Goal: Entertainment & Leisure: Browse casually

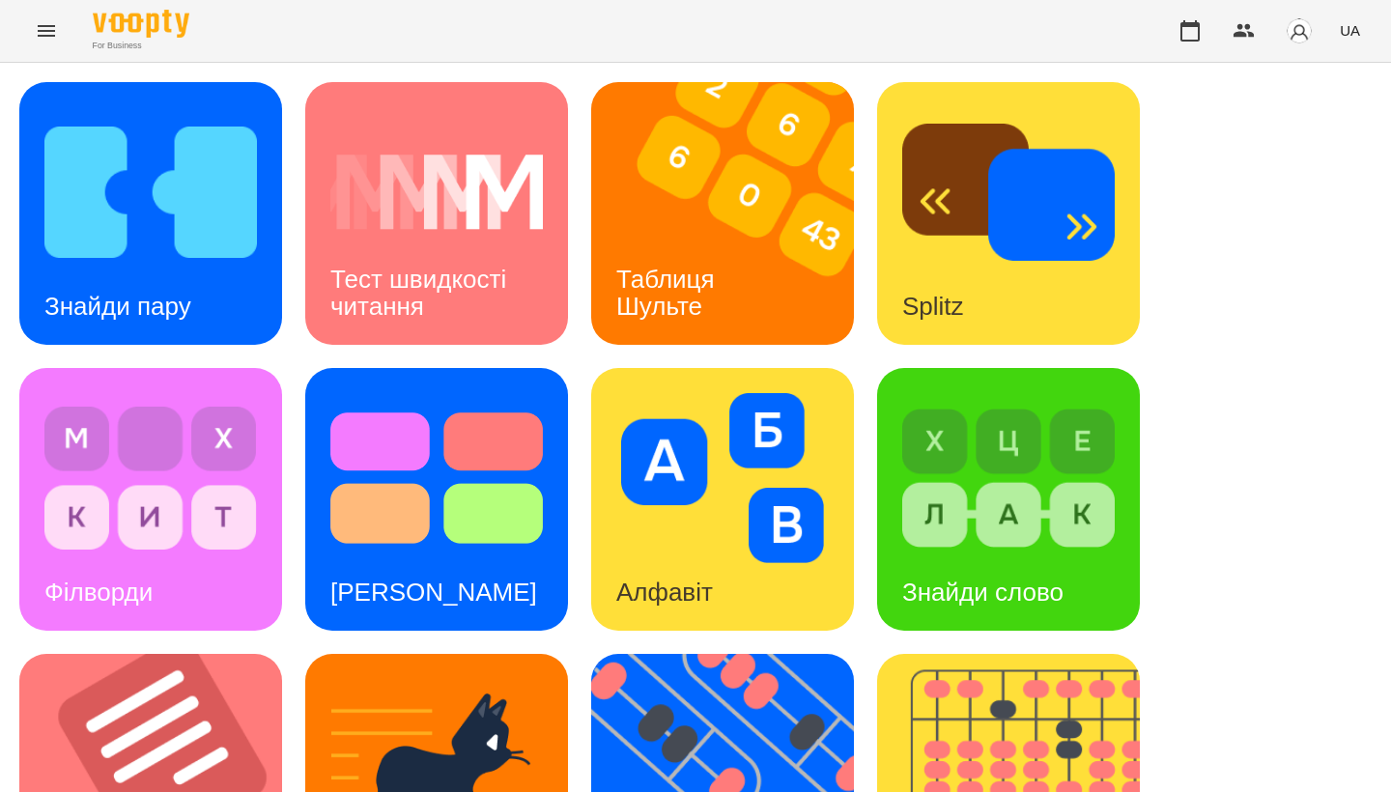
scroll to position [3, 0]
click at [1226, 663] on div "Знайди пару Тест швидкості читання Таблиця Шульте Splitz Філворди Тест Струпа А…" at bounding box center [695, 785] width 1352 height 1406
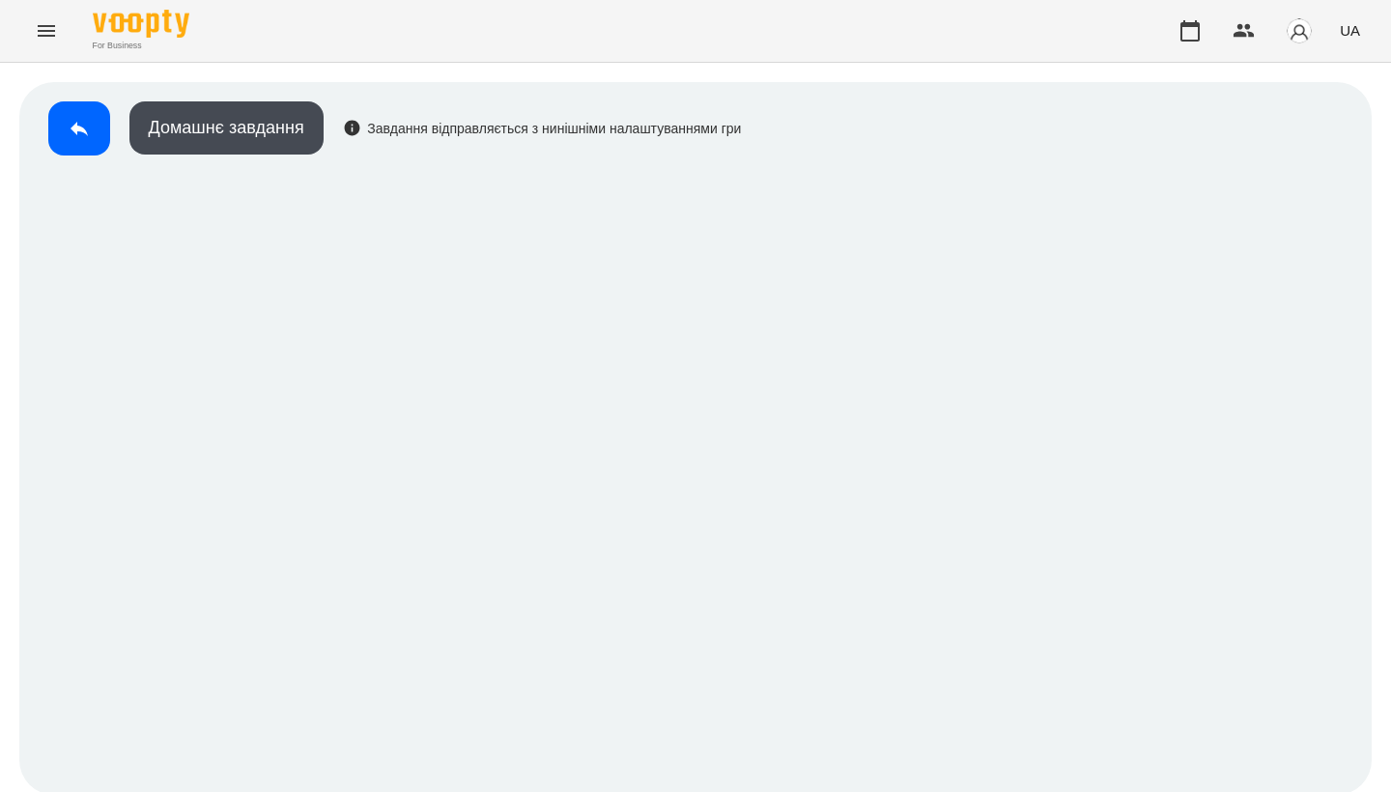
scroll to position [3, 0]
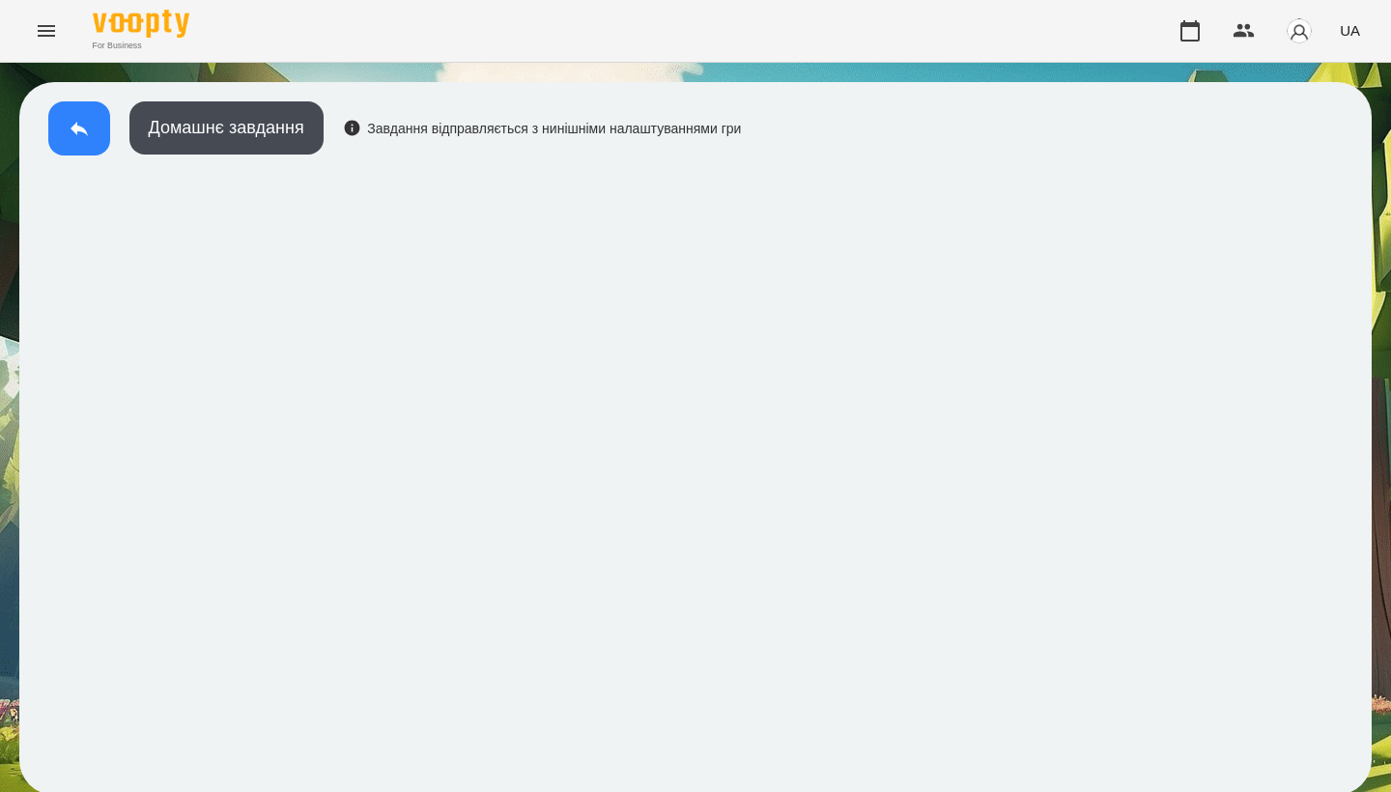
click at [74, 132] on icon at bounding box center [79, 128] width 23 height 23
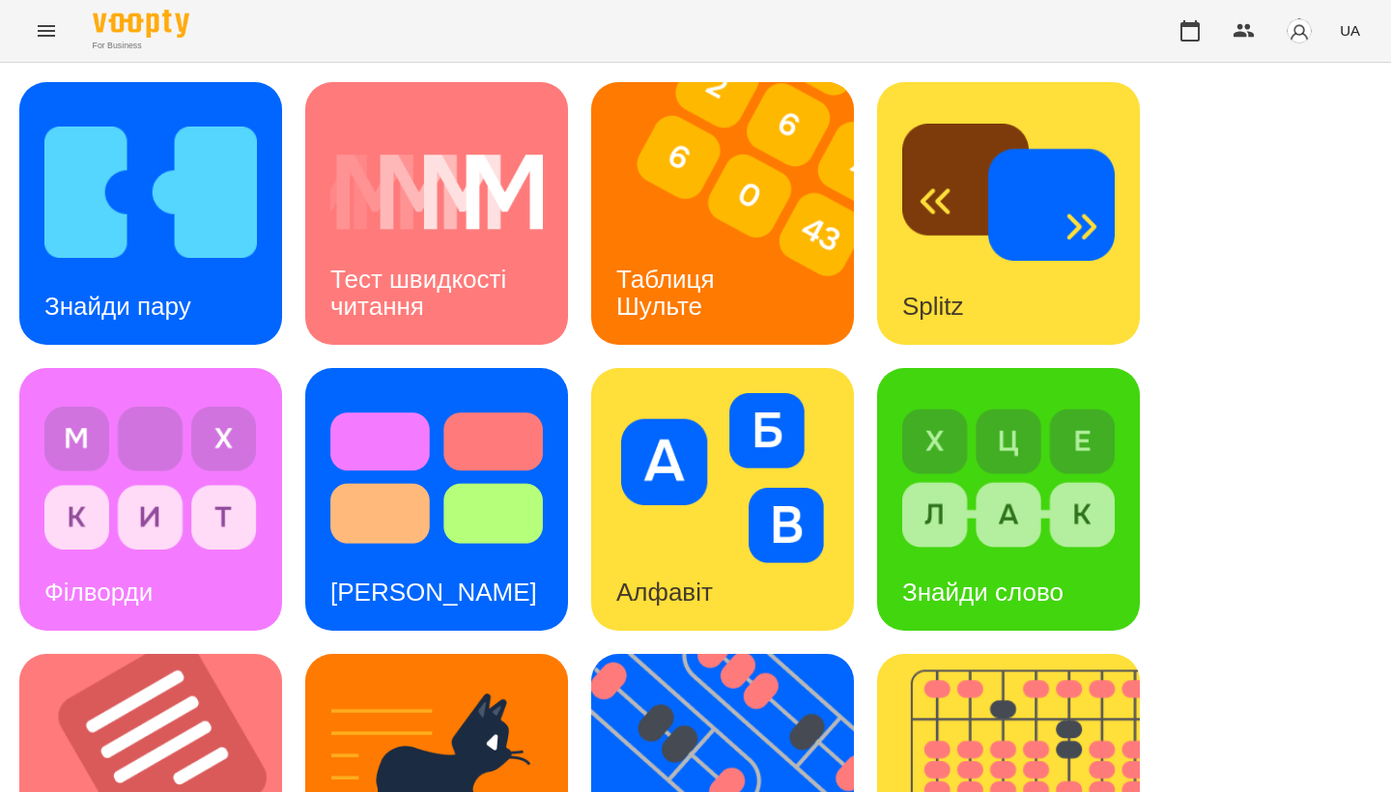
click at [704, 228] on img at bounding box center [734, 213] width 287 height 263
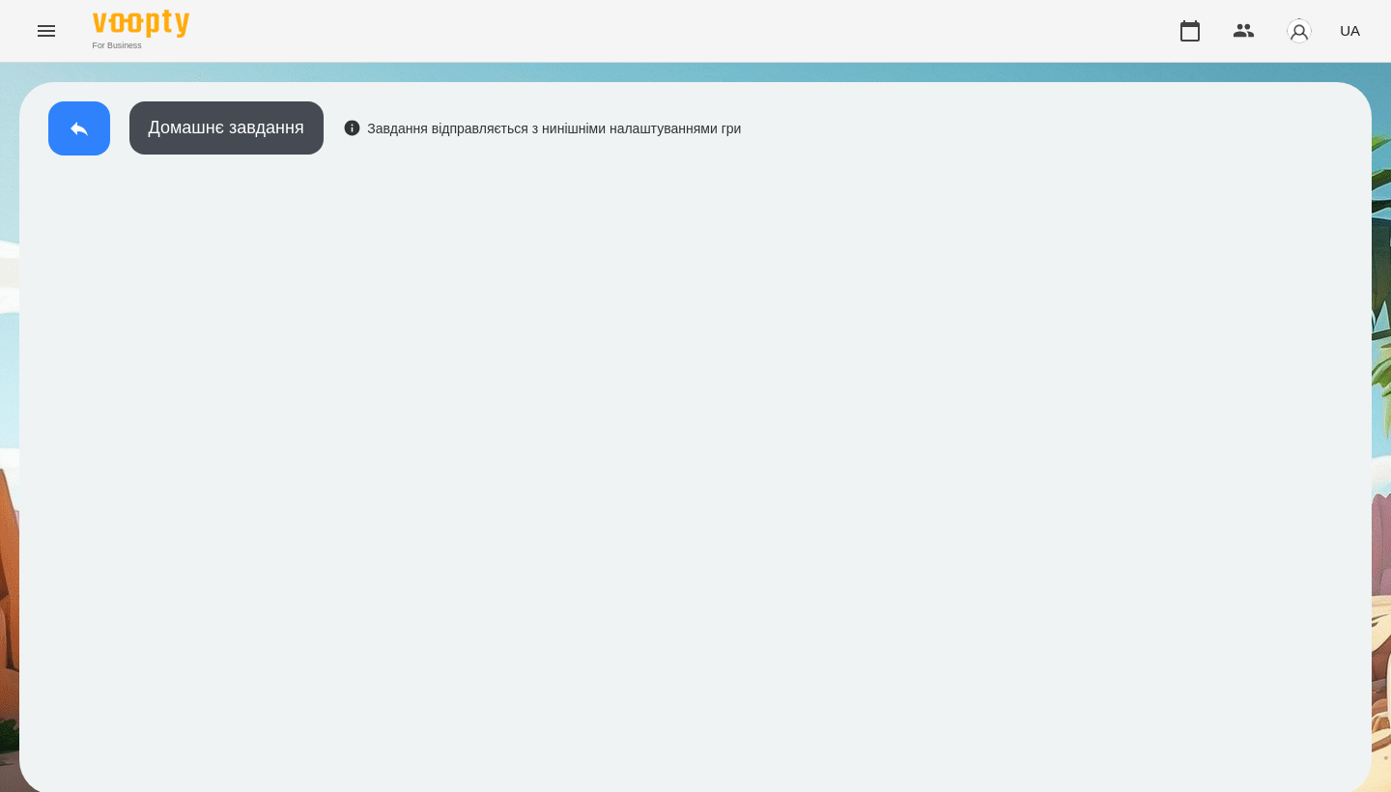
click at [94, 130] on button at bounding box center [79, 128] width 62 height 54
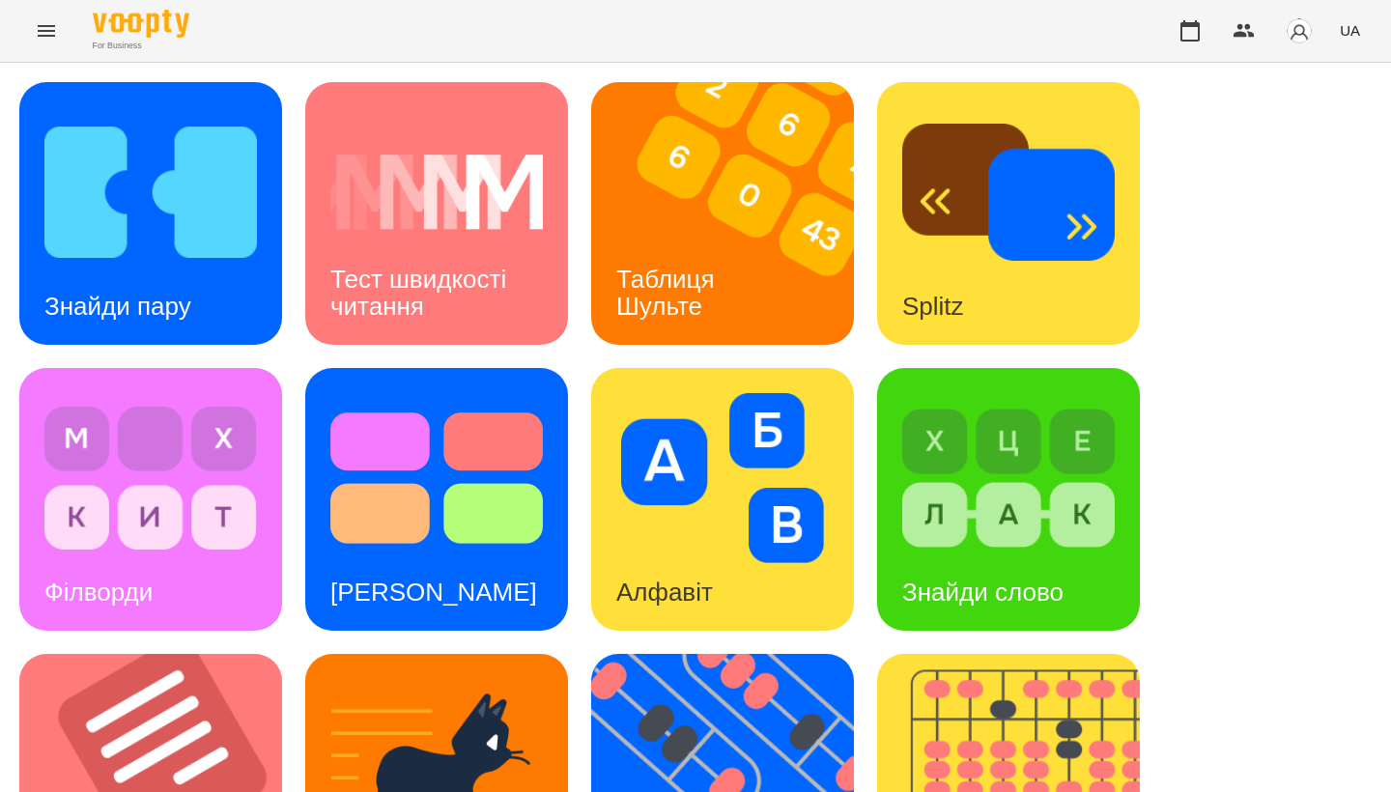
click at [1240, 199] on div "Знайди пару Тест швидкості читання Таблиця Шульте Splitz Філворди Тест Струпа А…" at bounding box center [695, 785] width 1352 height 1406
click at [1230, 540] on div "Знайди пару Тест швидкості читання Таблиця Шульте Splitz Філворди Тест Струпа А…" at bounding box center [695, 785] width 1352 height 1406
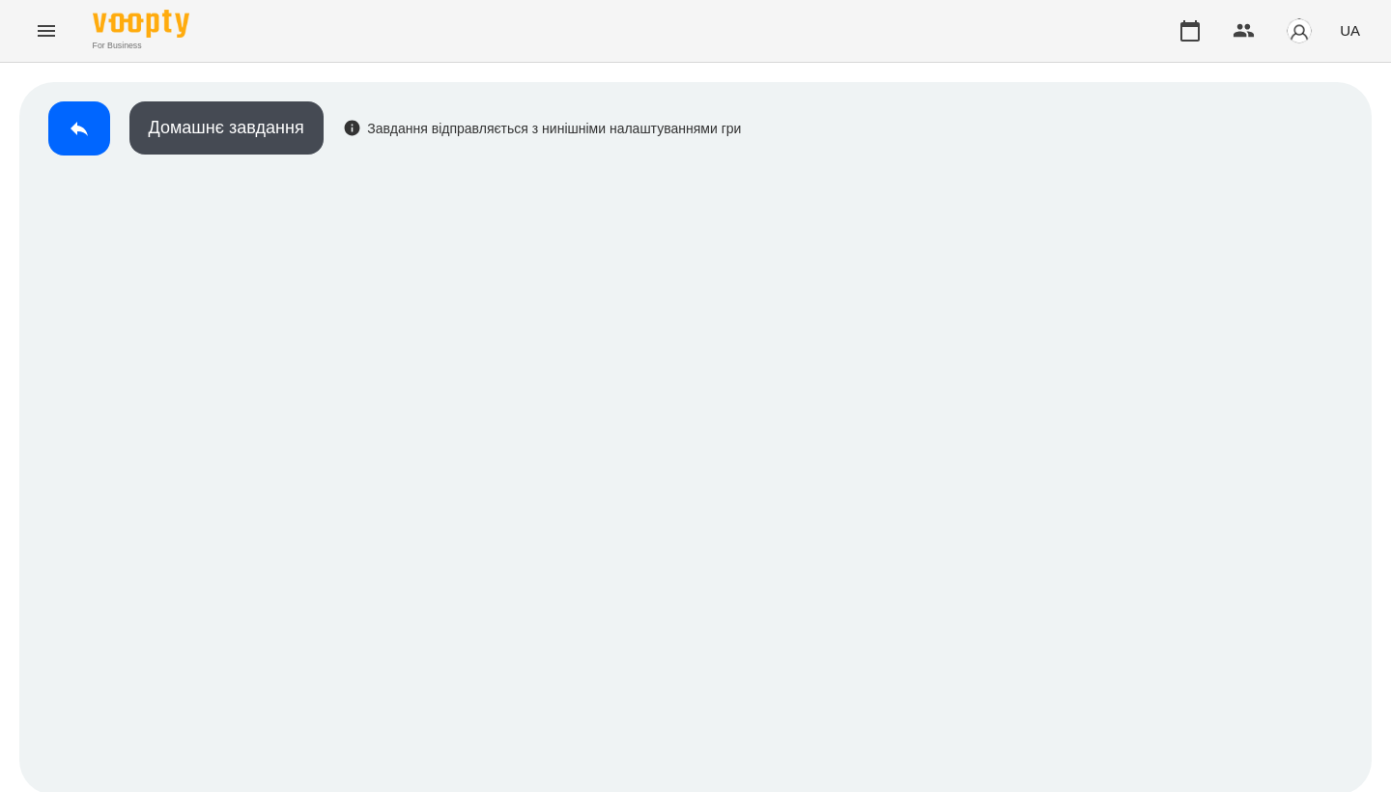
scroll to position [3, 0]
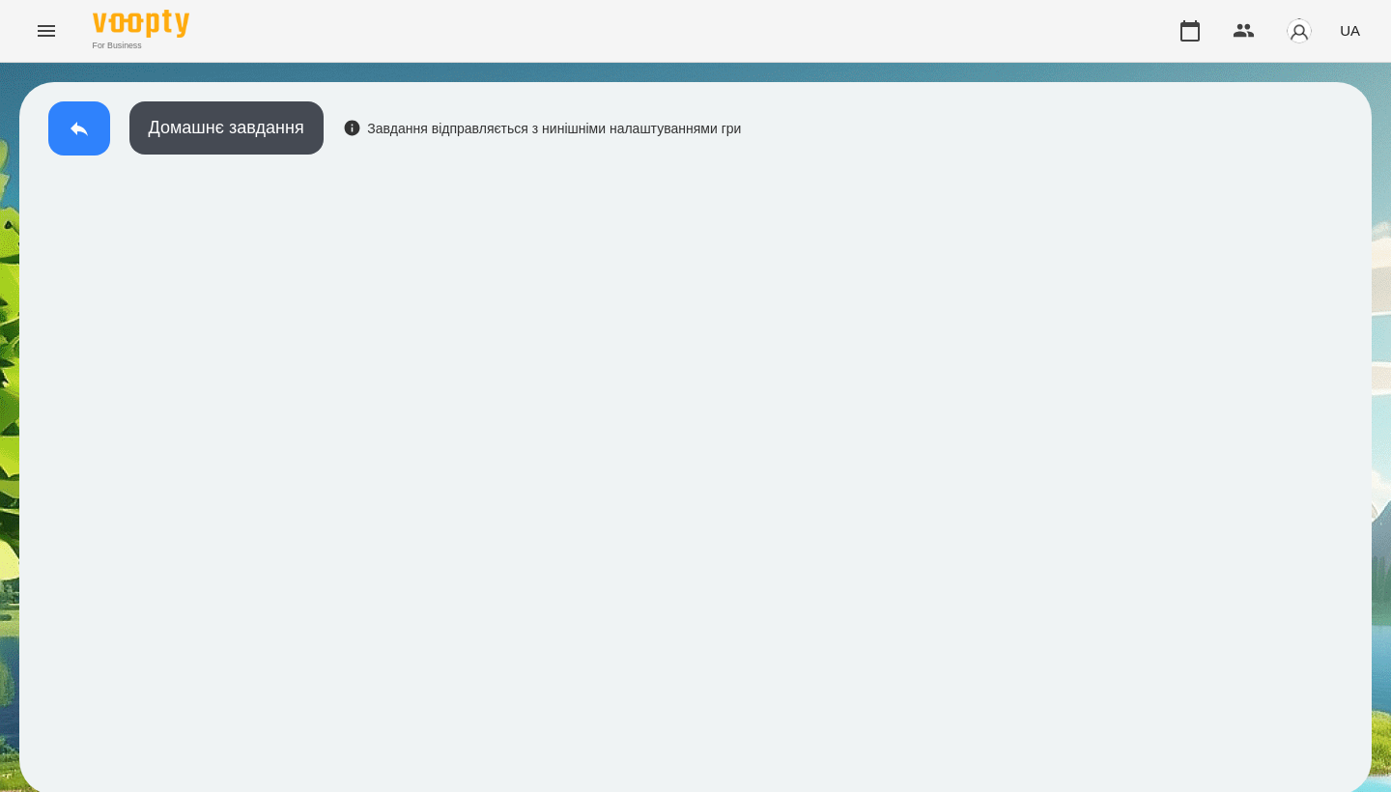
click at [83, 133] on icon at bounding box center [79, 128] width 23 height 23
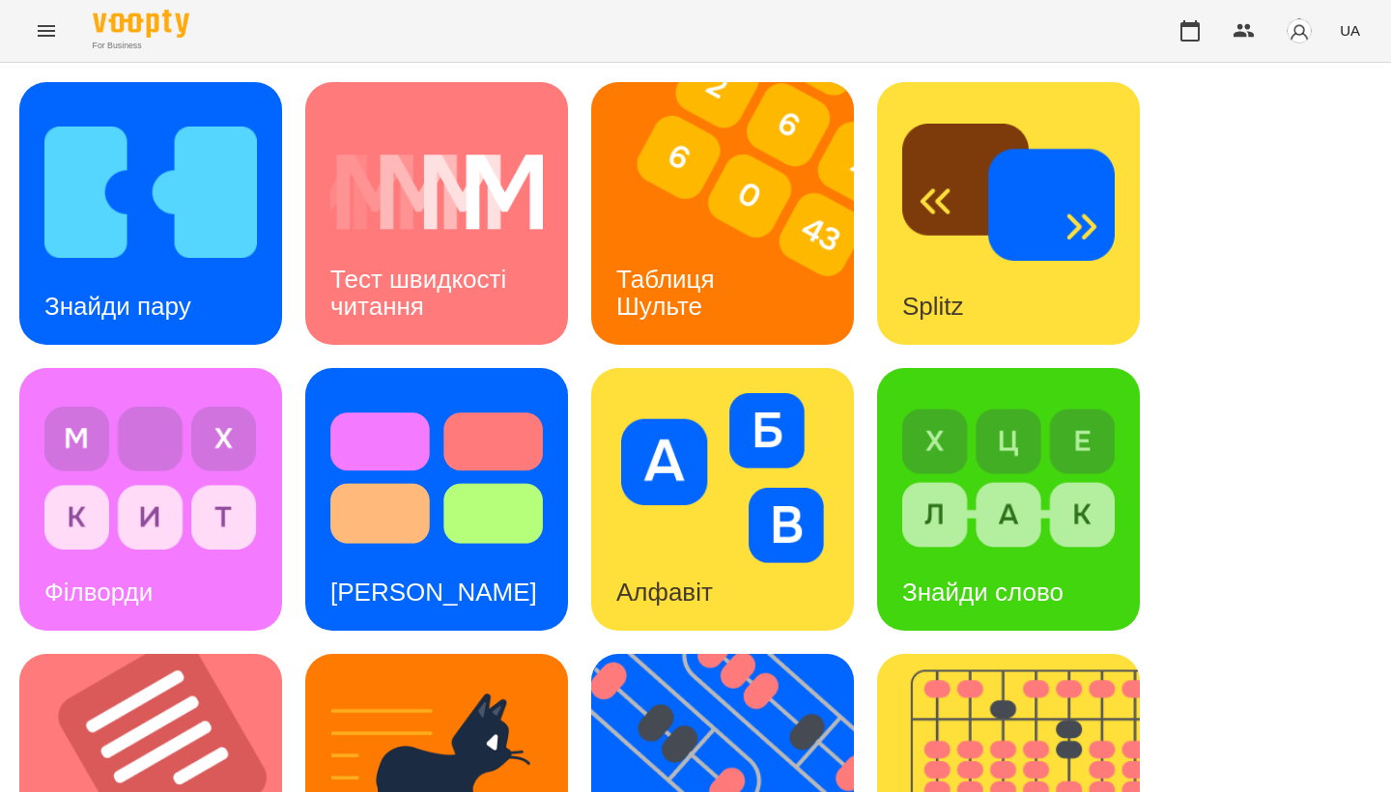
click at [272, 252] on div "Знайди пару" at bounding box center [150, 213] width 263 height 263
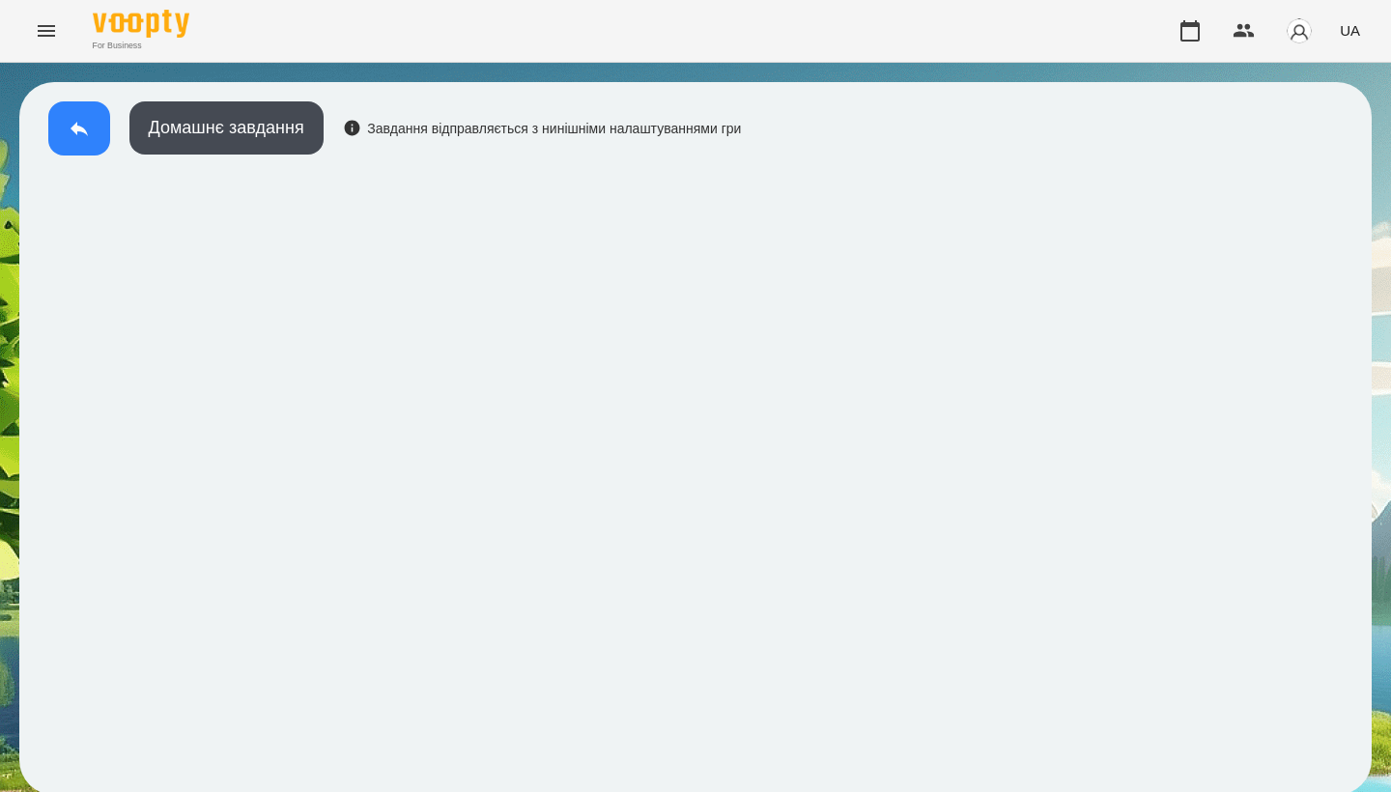
click at [72, 125] on icon at bounding box center [79, 128] width 23 height 23
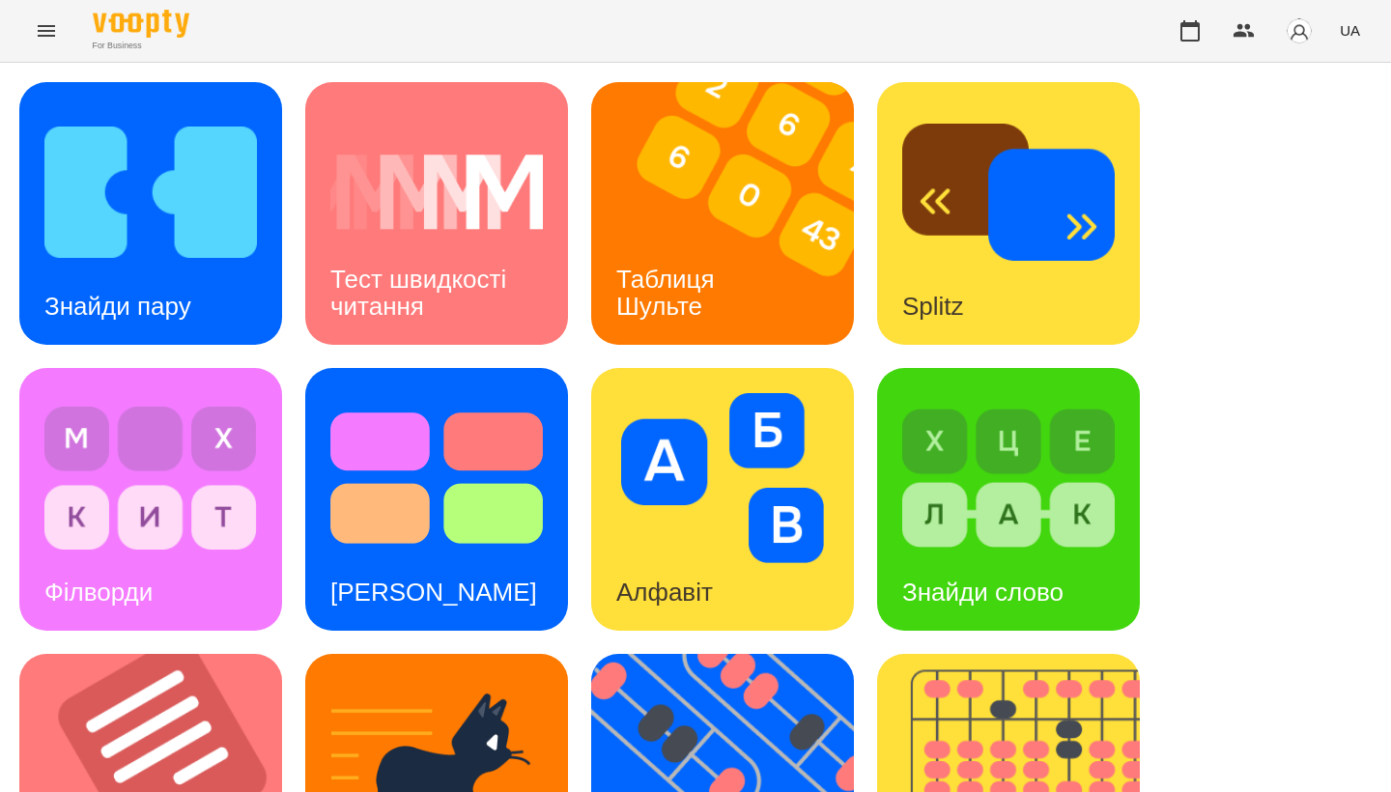
drag, startPoint x: 268, startPoint y: 1, endPoint x: 1187, endPoint y: 294, distance: 965.1
click at [1187, 294] on div "Знайди пару Тест швидкості читання Таблиця Шульте Splitz Філворди Тест Струпа А…" at bounding box center [695, 785] width 1352 height 1406
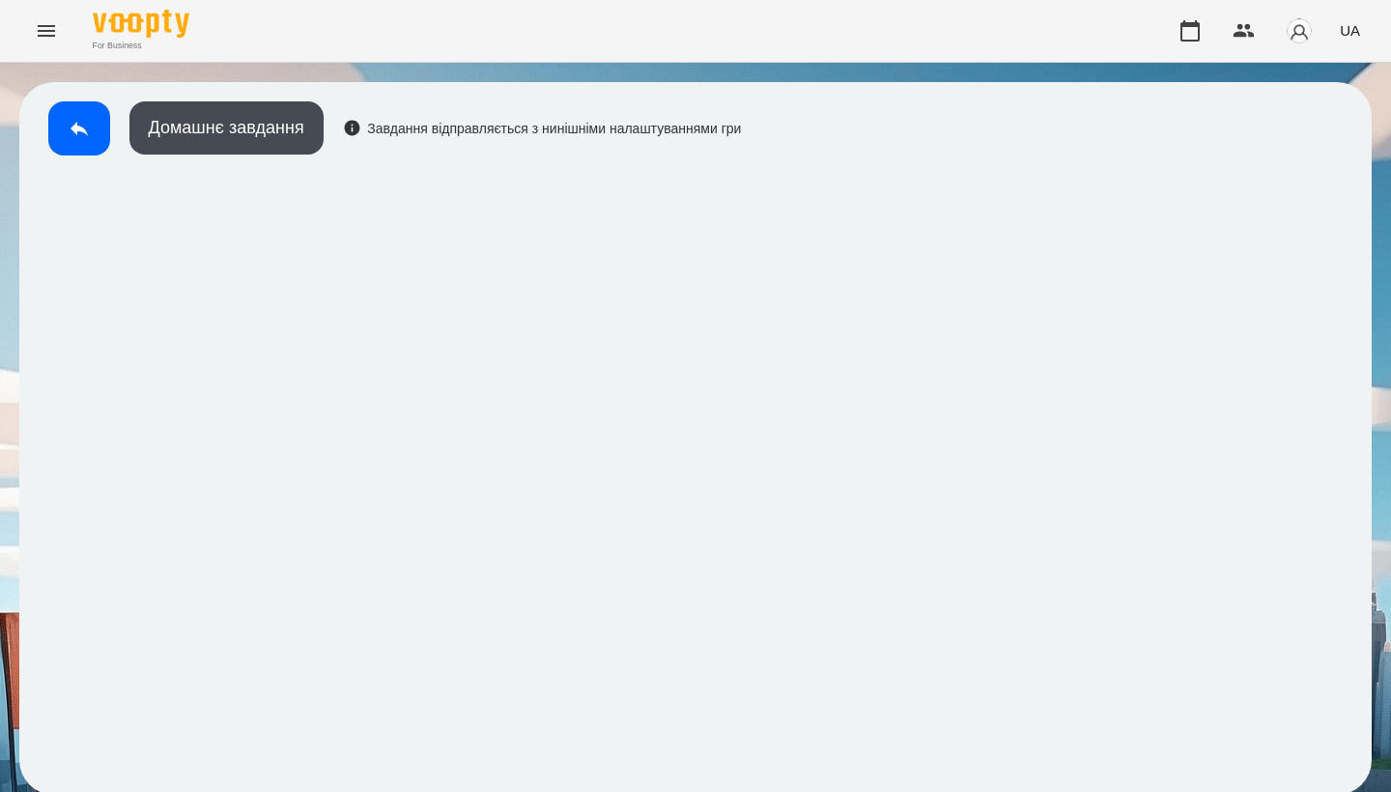
scroll to position [3, 0]
click at [77, 118] on icon at bounding box center [79, 128] width 23 height 23
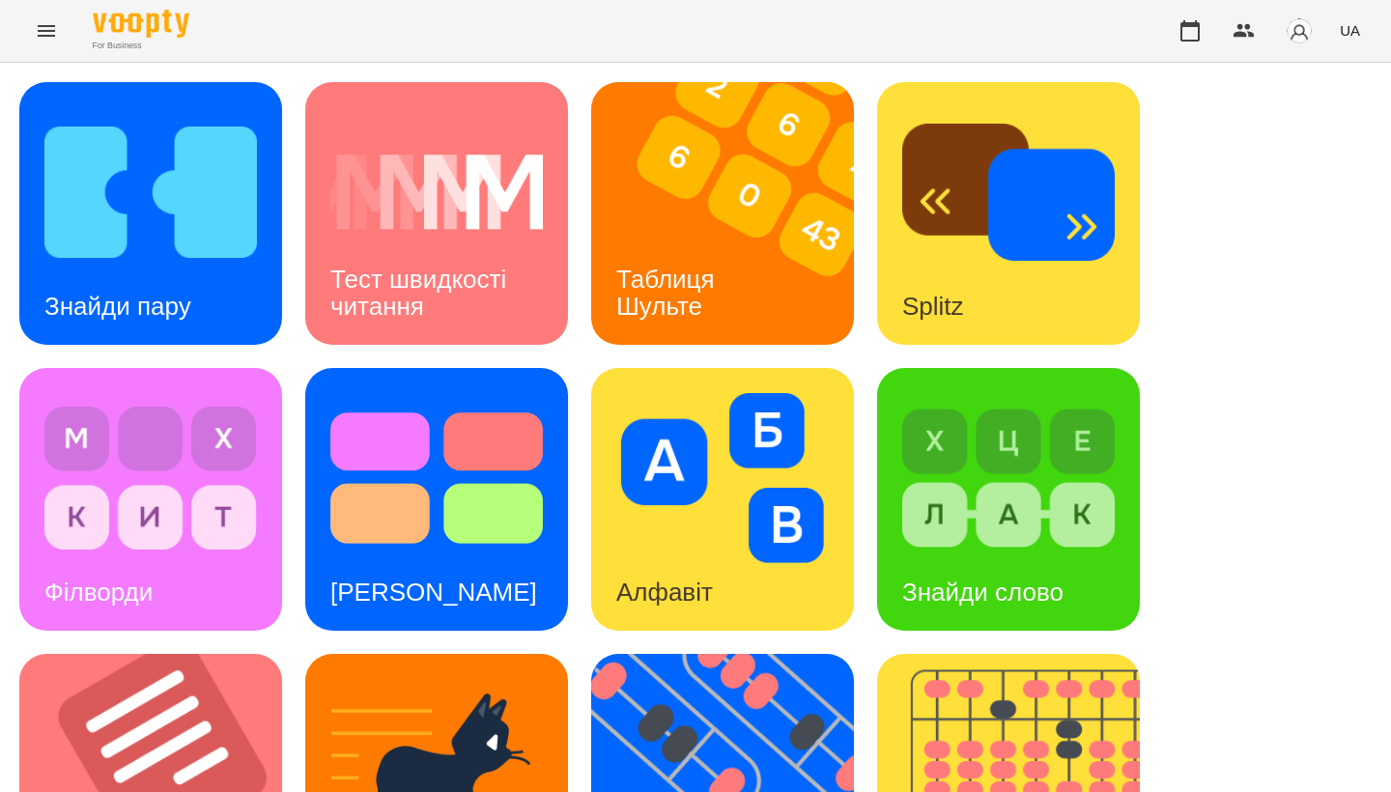
click at [1227, 527] on div "Знайди пару Тест швидкості читання Таблиця Шульте Splitz Філворди Тест Струпа А…" at bounding box center [695, 785] width 1352 height 1406
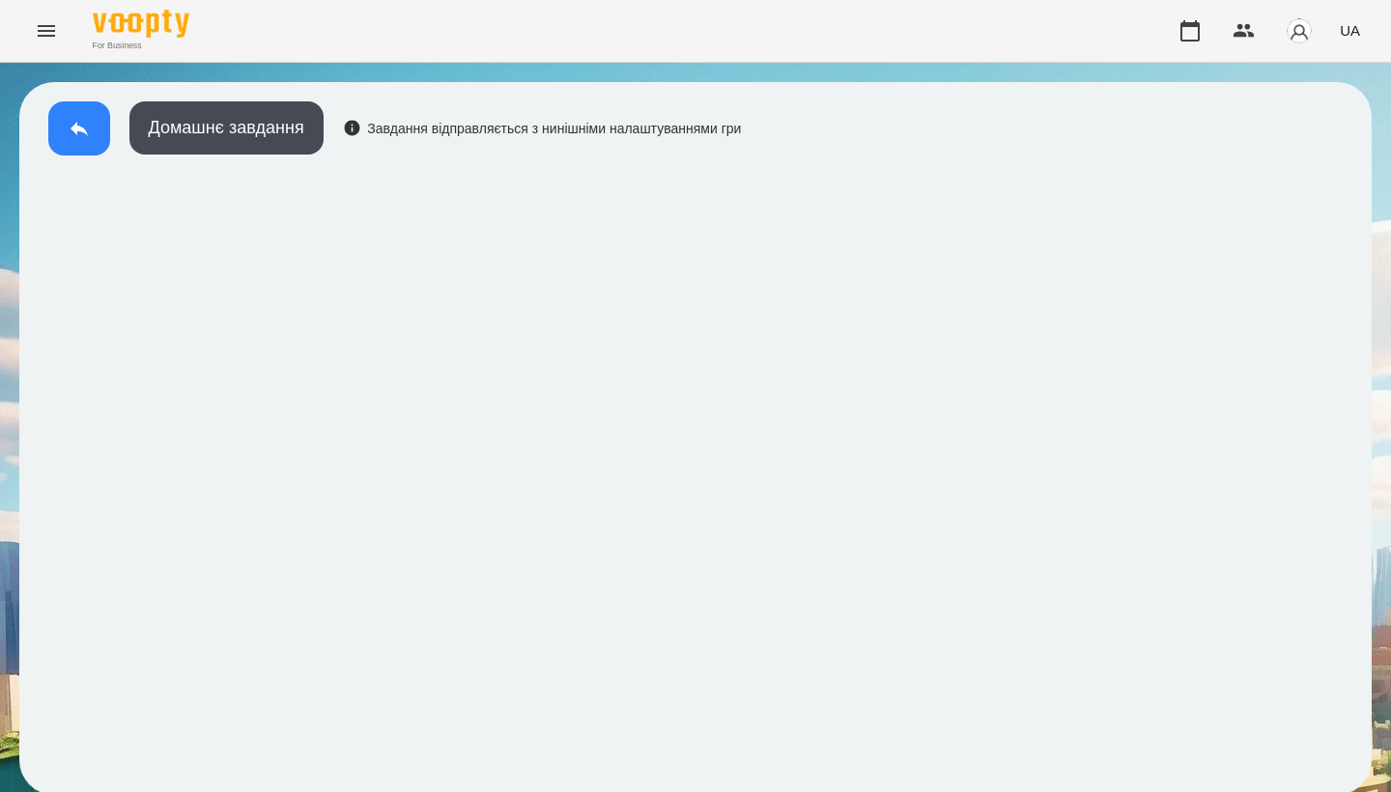
click at [76, 133] on icon at bounding box center [79, 129] width 17 height 14
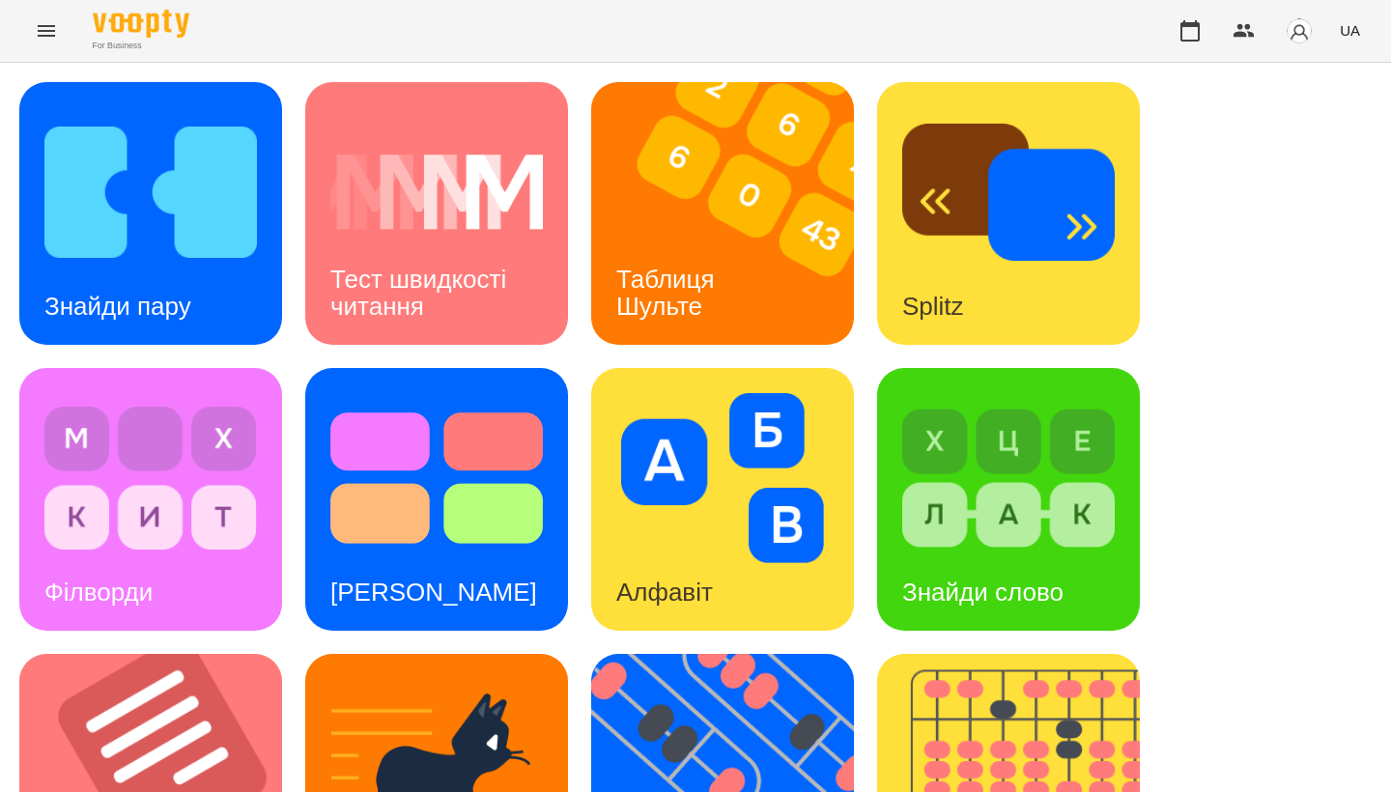
click at [1252, 408] on div "Знайди пару Тест швидкості читання Таблиця Шульте Splitz Філворди Тест Струпа А…" at bounding box center [695, 785] width 1352 height 1406
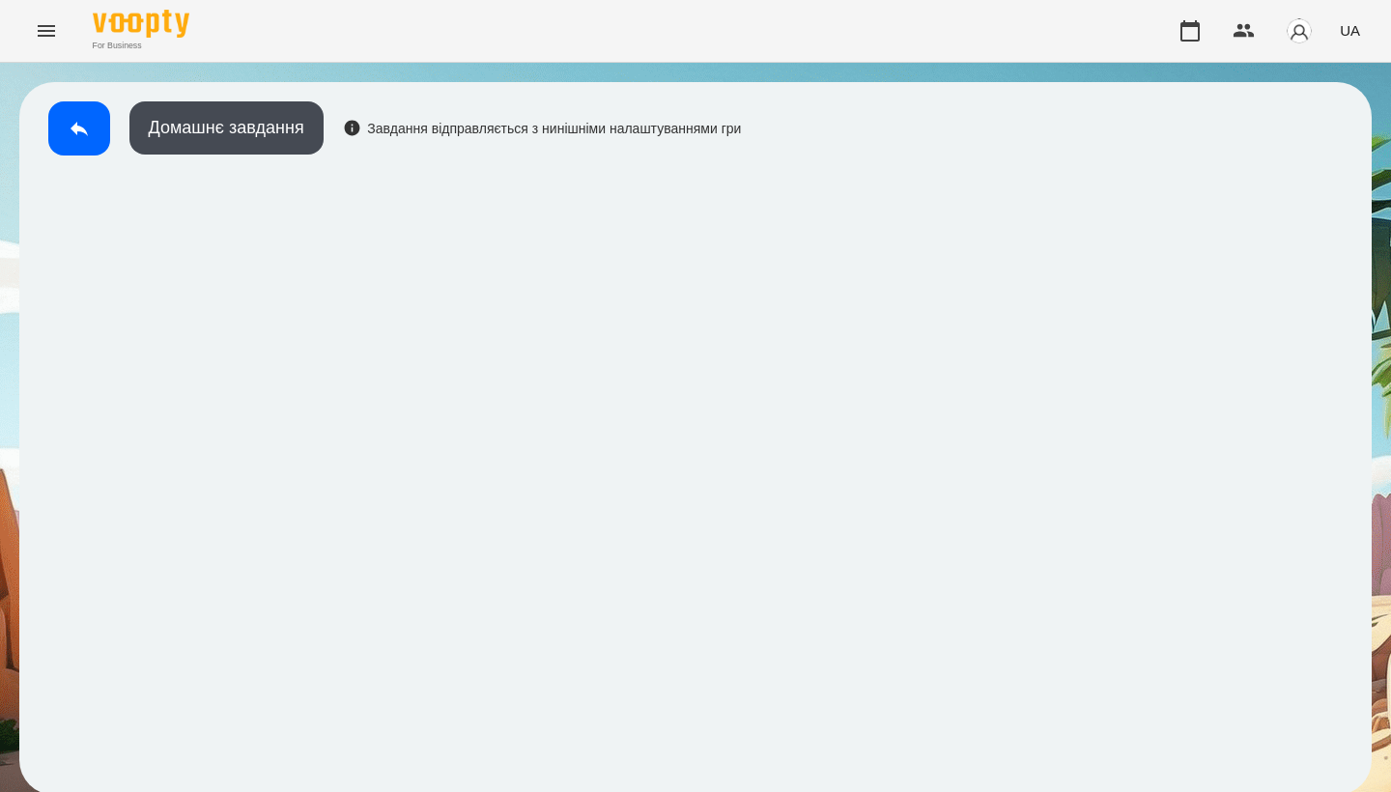
scroll to position [3, 0]
click at [67, 126] on button at bounding box center [79, 128] width 62 height 54
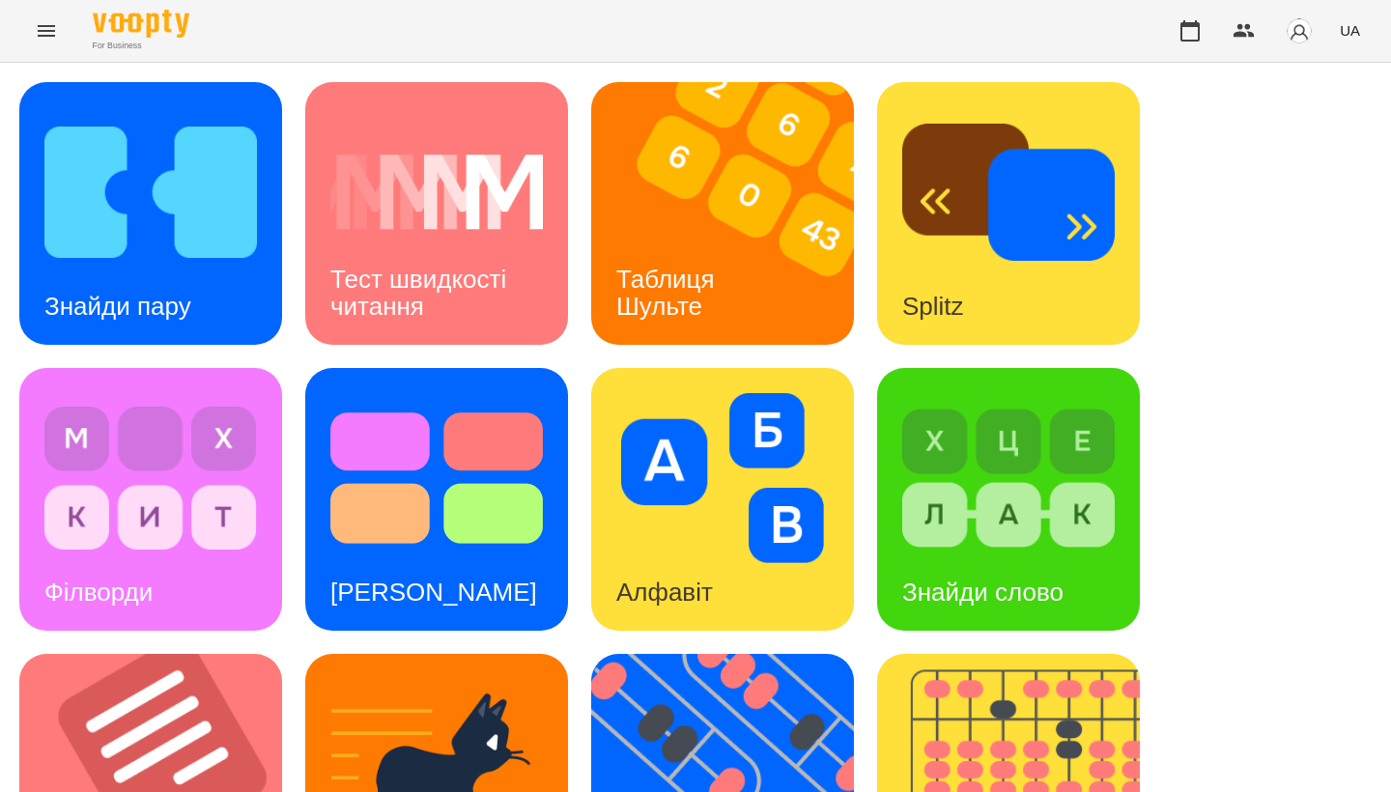
click at [1256, 355] on div "Знайди пару Тест швидкості читання Таблиця Шульте Splitz Філворди Тест Струпа А…" at bounding box center [695, 785] width 1352 height 1406
click at [801, 654] on img at bounding box center [734, 785] width 287 height 263
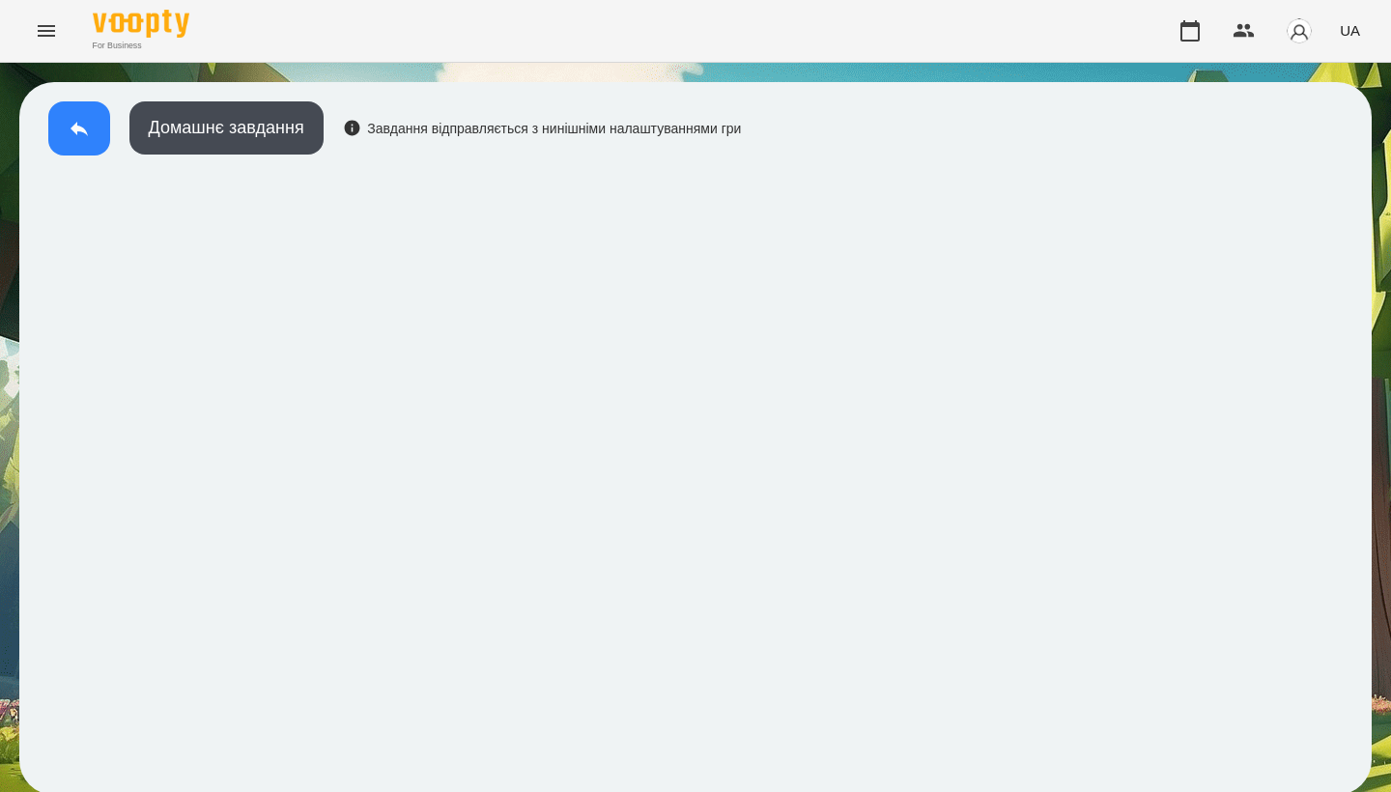
click at [92, 128] on button at bounding box center [79, 128] width 62 height 54
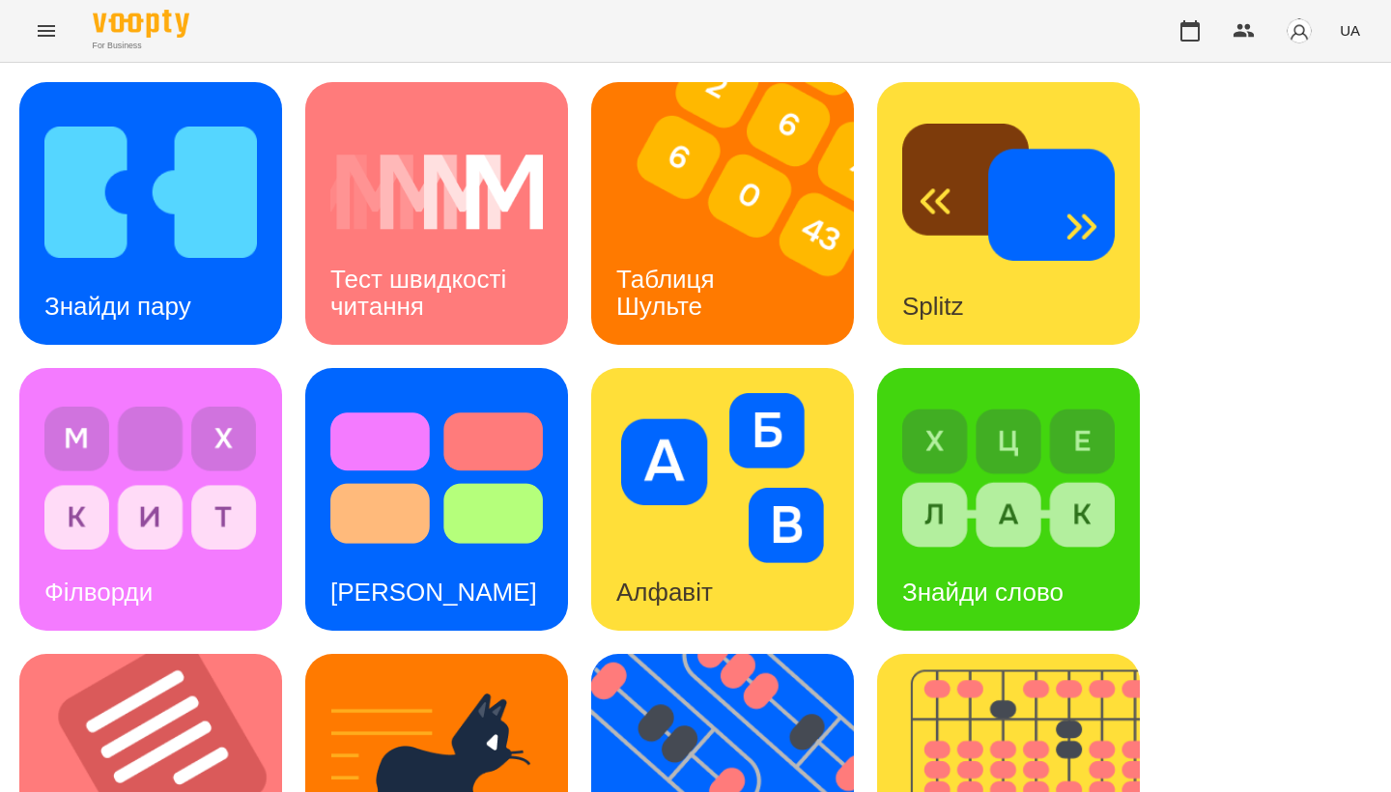
click at [1265, 458] on div "Знайди пару Тест швидкості читання Таблиця Шульте Splitz Філворди Тест Струпа А…" at bounding box center [695, 785] width 1352 height 1406
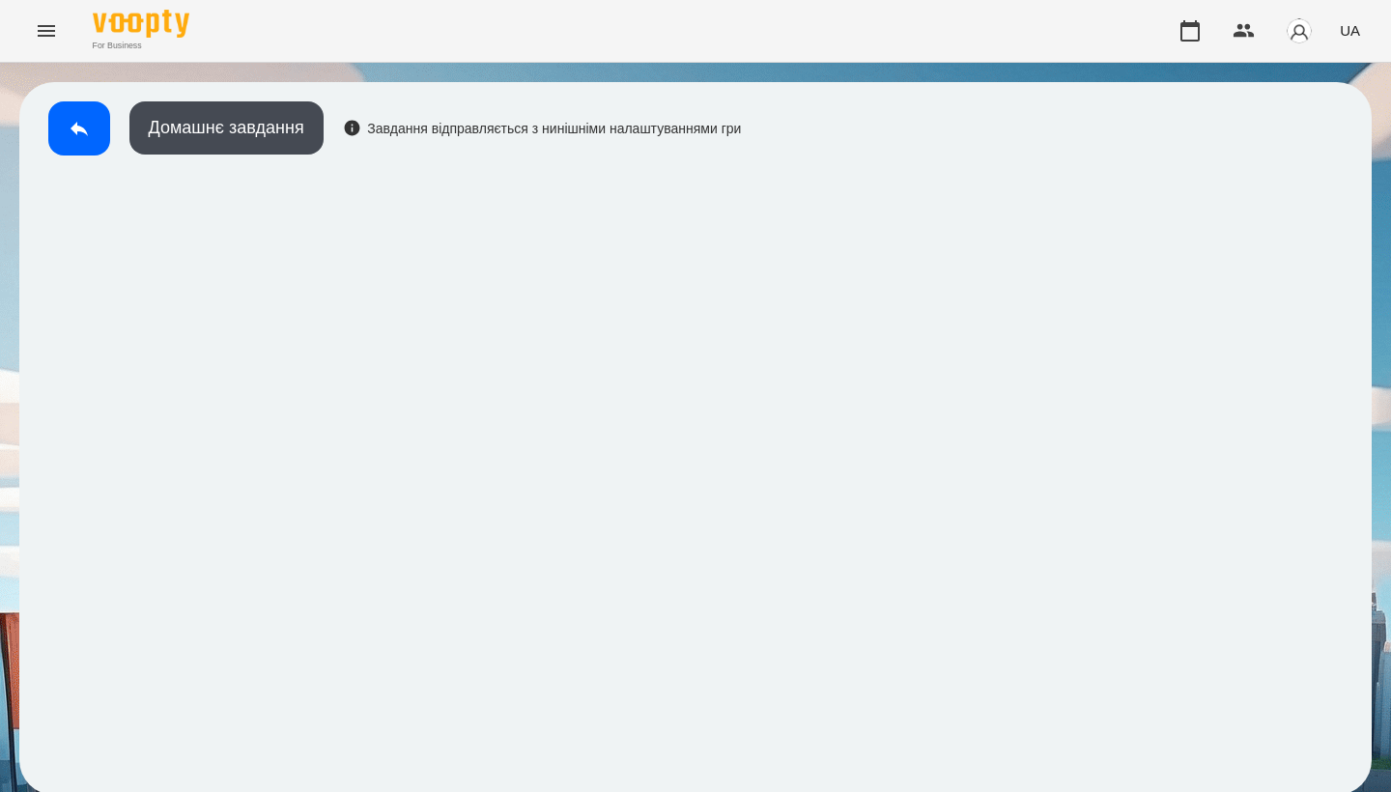
scroll to position [3, 0]
click at [96, 122] on button at bounding box center [79, 128] width 62 height 54
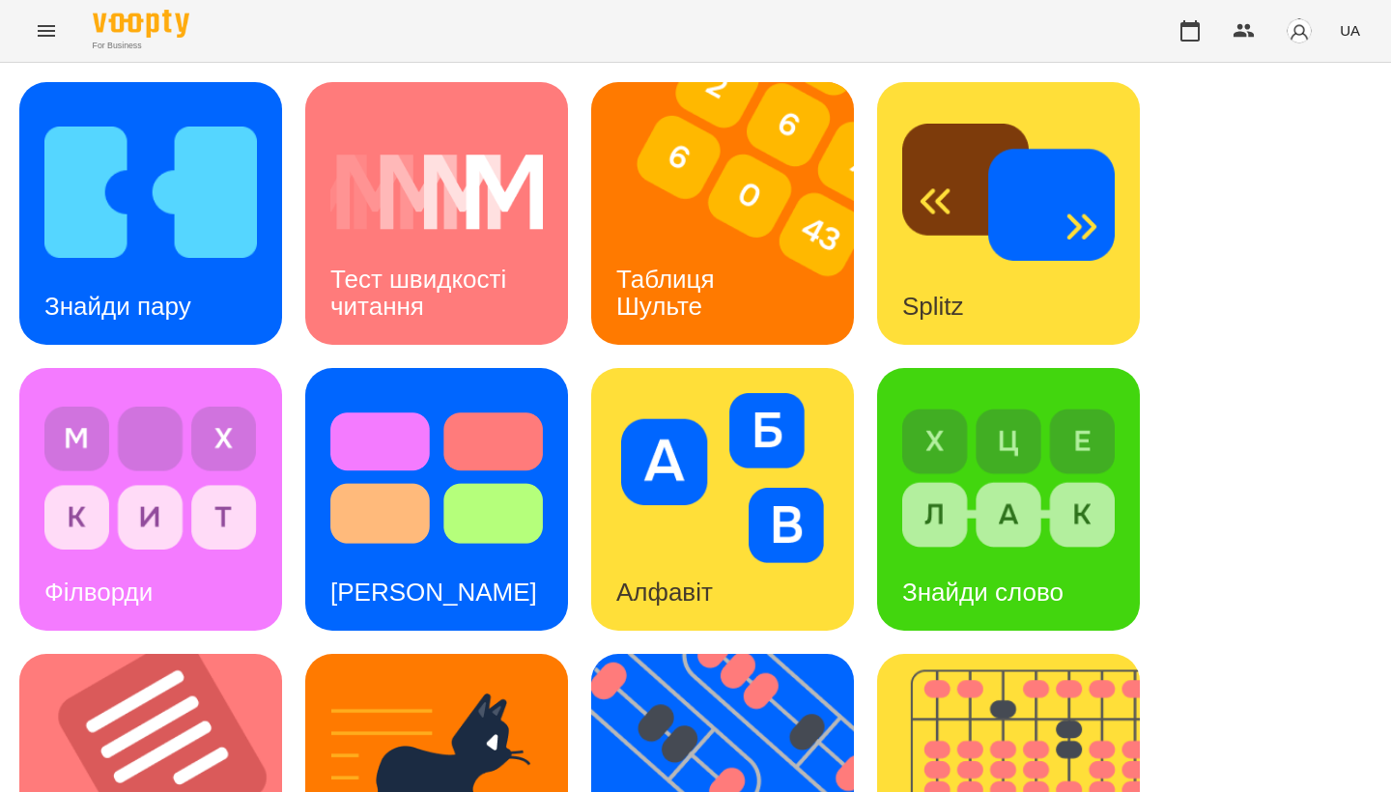
click at [670, 212] on img at bounding box center [734, 213] width 287 height 263
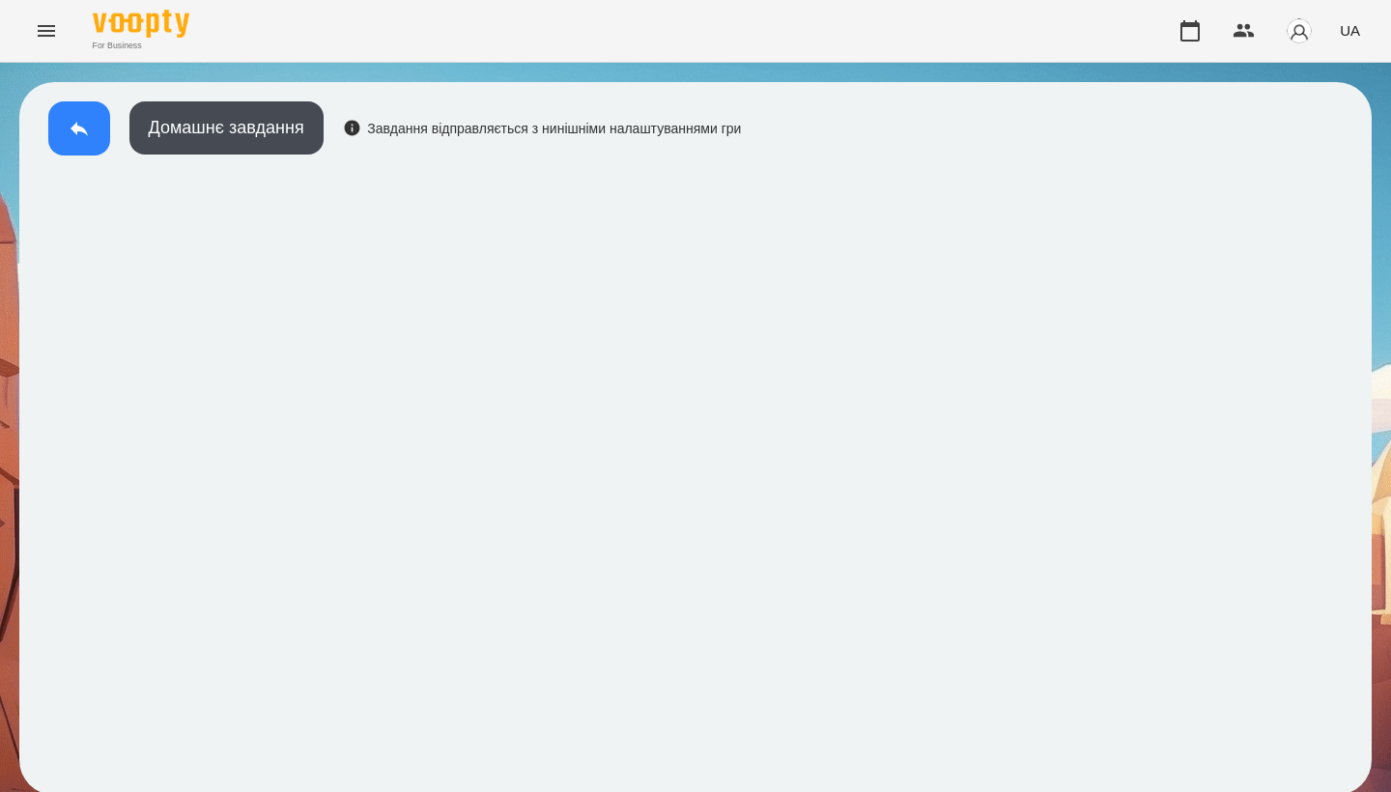
click at [95, 128] on button at bounding box center [79, 128] width 62 height 54
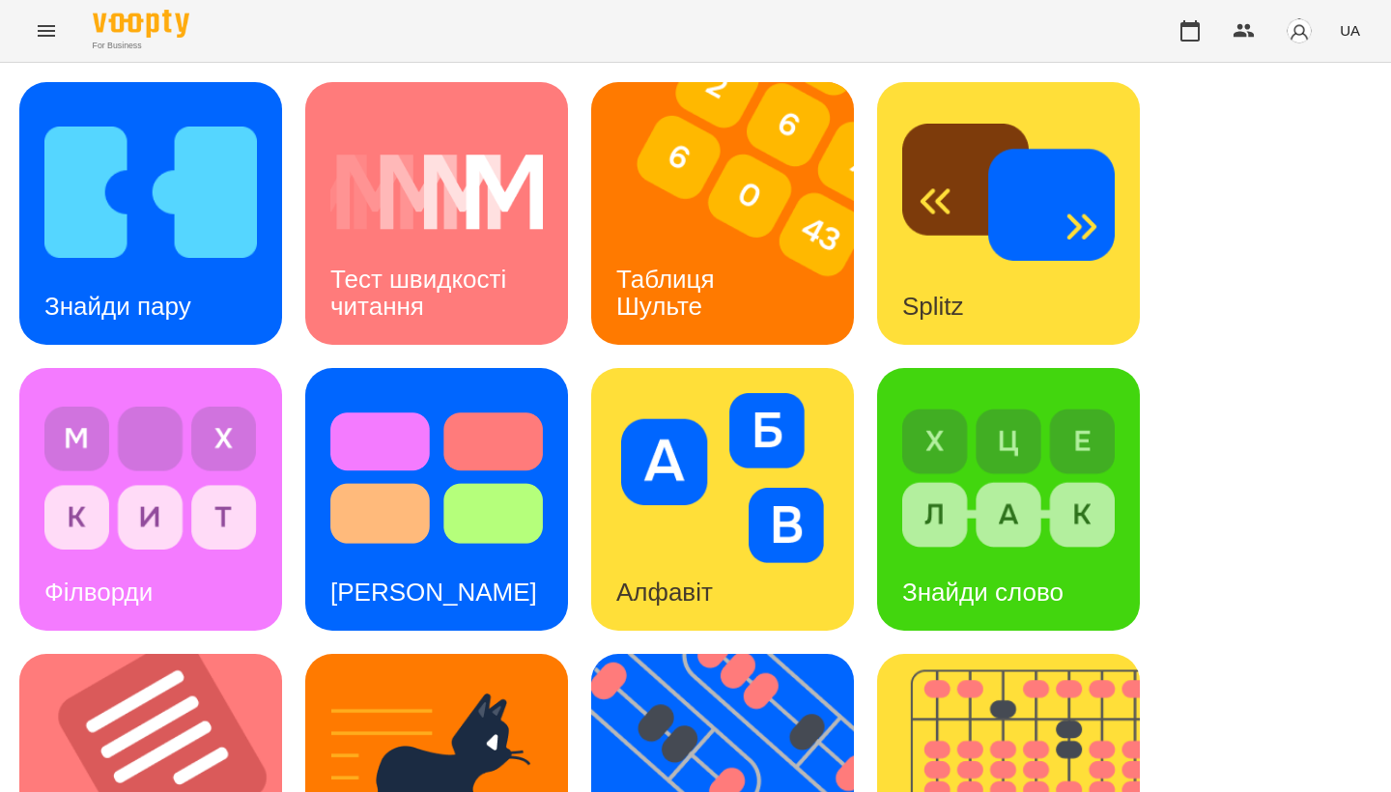
click at [1296, 213] on div "Знайди пару Тест швидкості читання Таблиця Шульте Splitz Філворди Тест Струпа А…" at bounding box center [695, 785] width 1352 height 1406
click at [218, 236] on img at bounding box center [150, 192] width 213 height 170
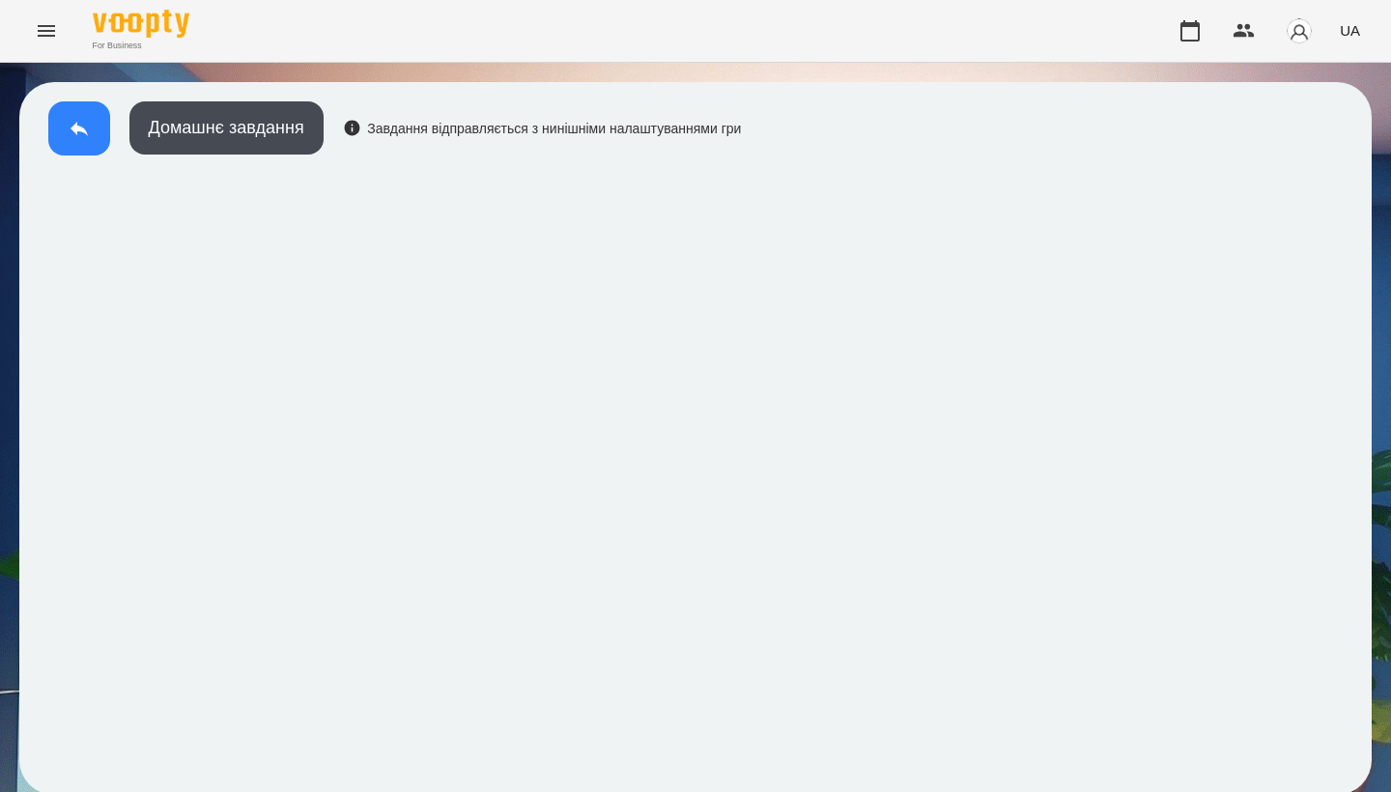
click at [91, 122] on button at bounding box center [79, 128] width 62 height 54
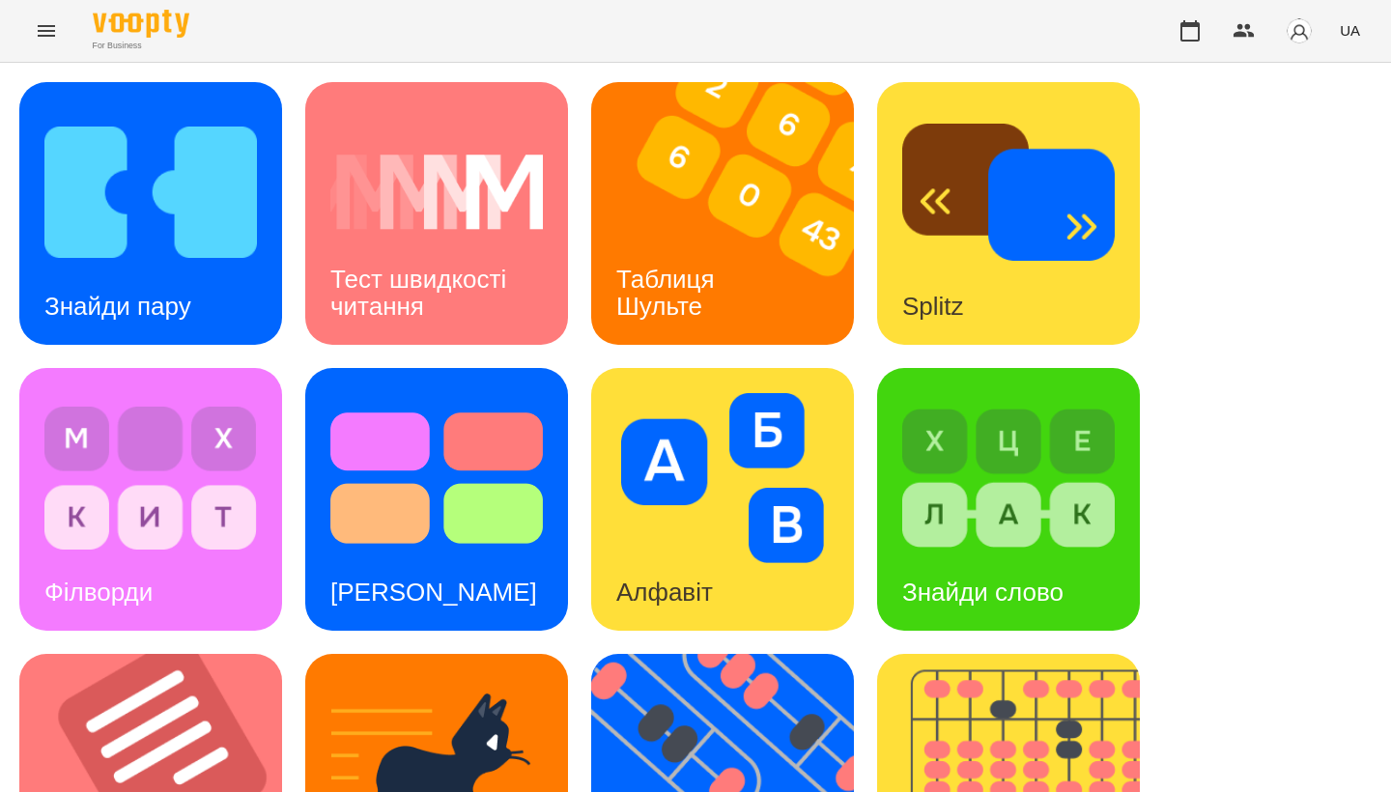
click at [1325, 763] on div "Знайди пару Тест швидкості читання Таблиця Шульте Splitz Філворди Тест Струпа А…" at bounding box center [695, 785] width 1352 height 1406
click at [737, 654] on img at bounding box center [734, 785] width 287 height 263
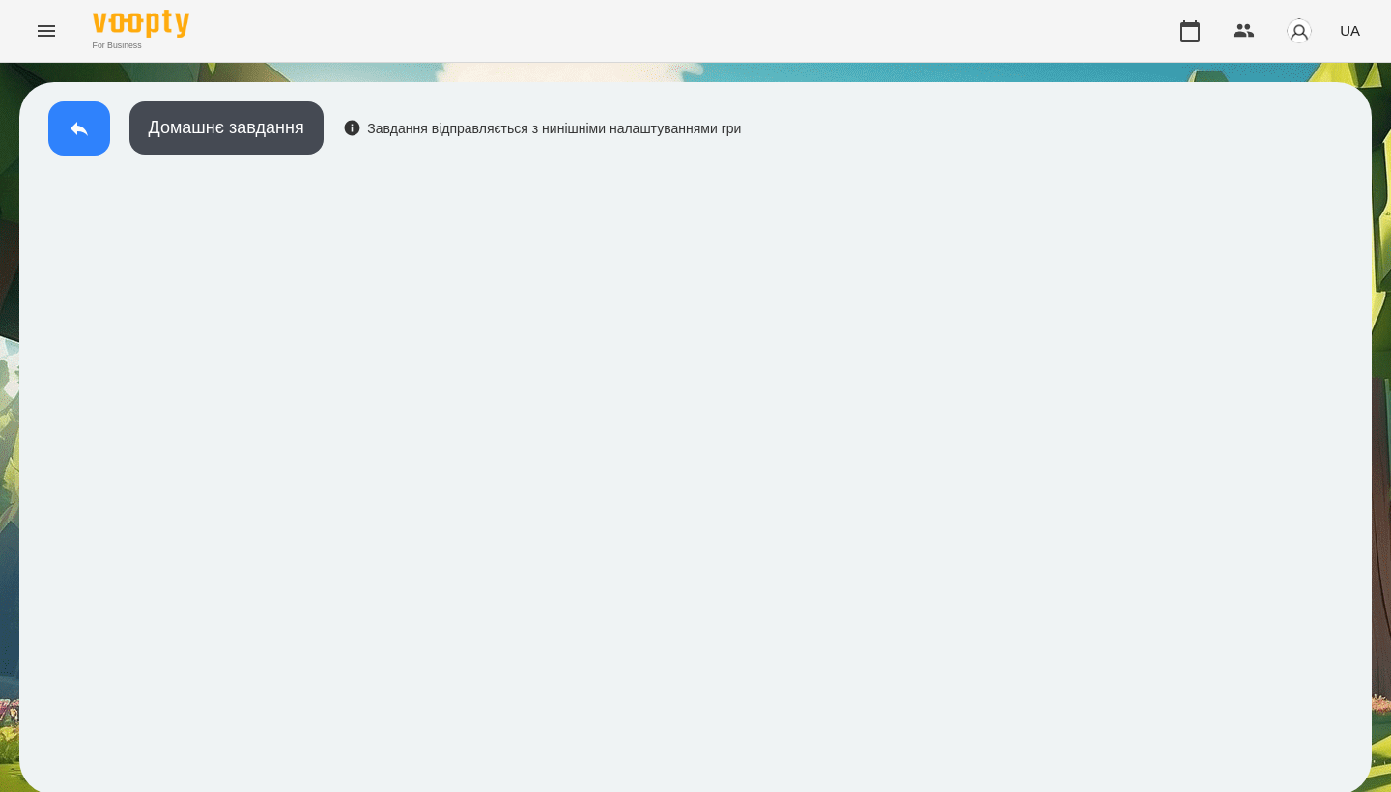
click at [91, 128] on button at bounding box center [79, 128] width 62 height 54
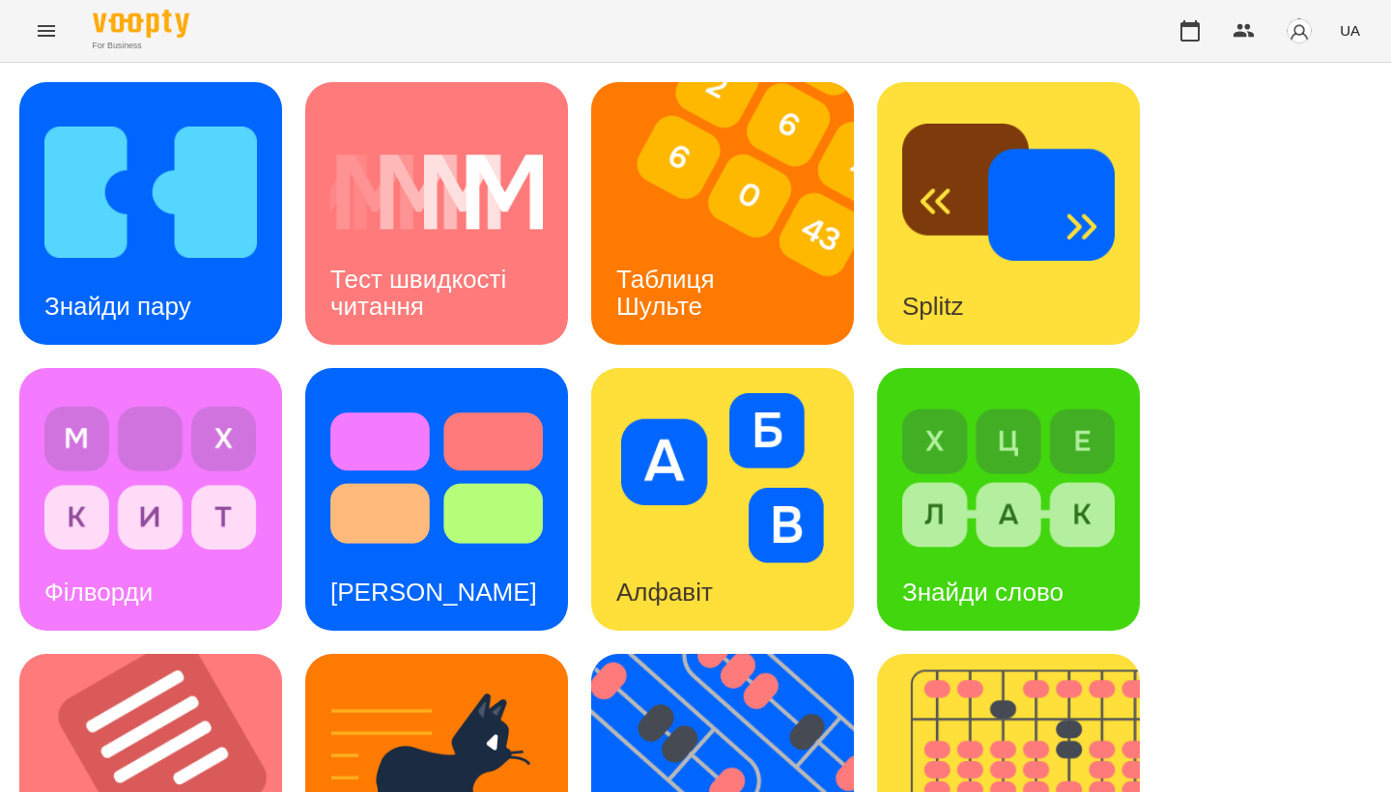
click at [1207, 450] on div "Знайди пару Тест швидкості читання Таблиця Шульте Splitz Філворди Тест Струпа А…" at bounding box center [695, 785] width 1352 height 1406
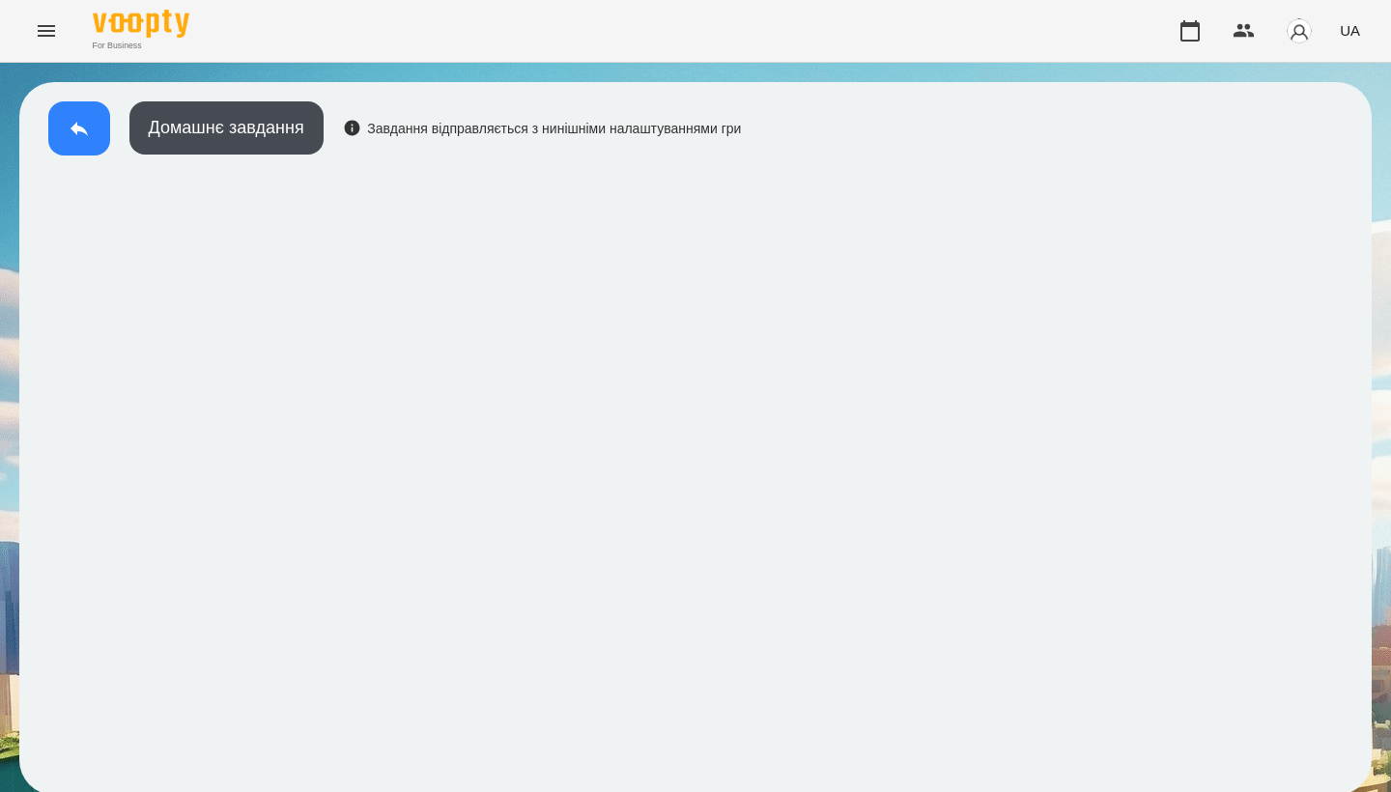
click at [70, 147] on button at bounding box center [79, 128] width 62 height 54
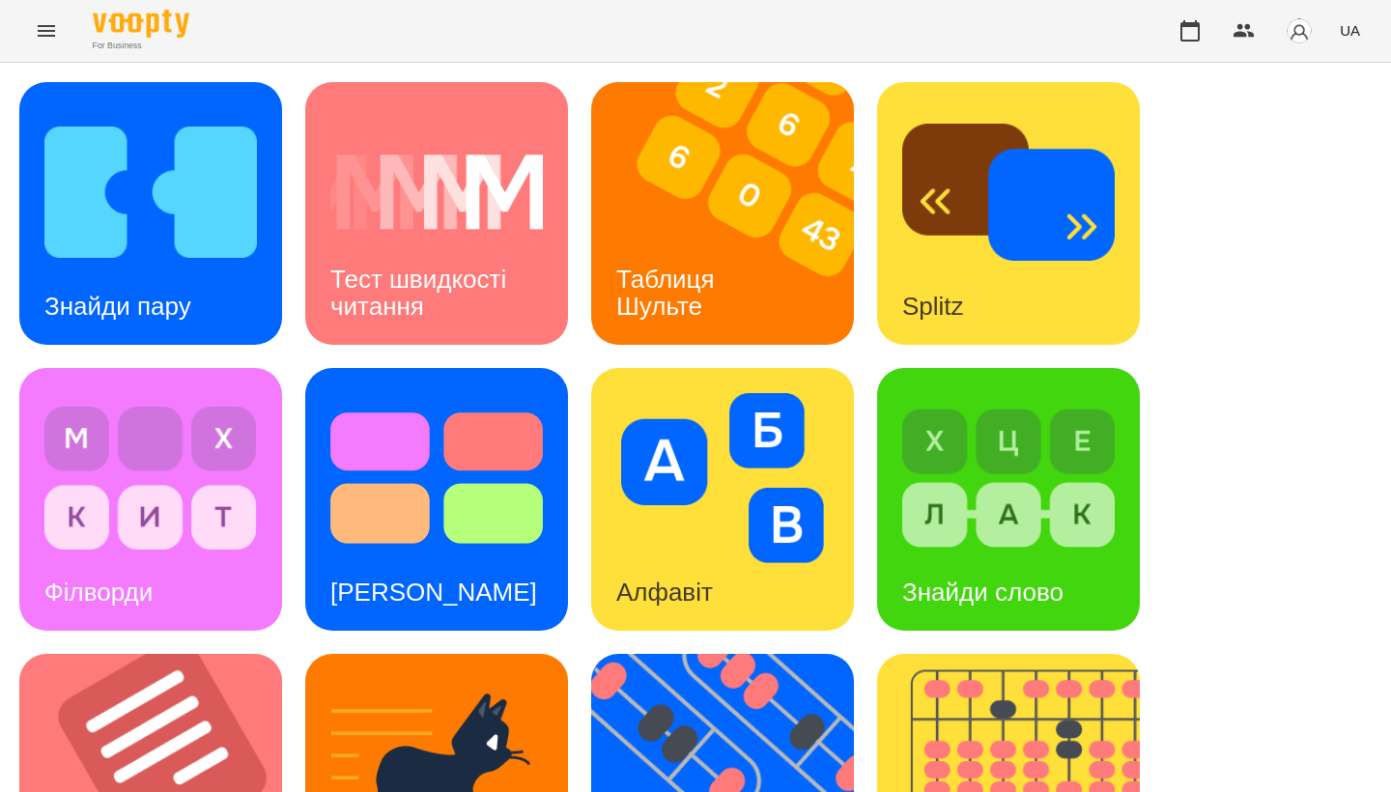
click at [1253, 441] on div "Знайди пару Тест швидкості читання Таблиця Шульте Splitz Філворди Тест Струпа А…" at bounding box center [695, 785] width 1352 height 1406
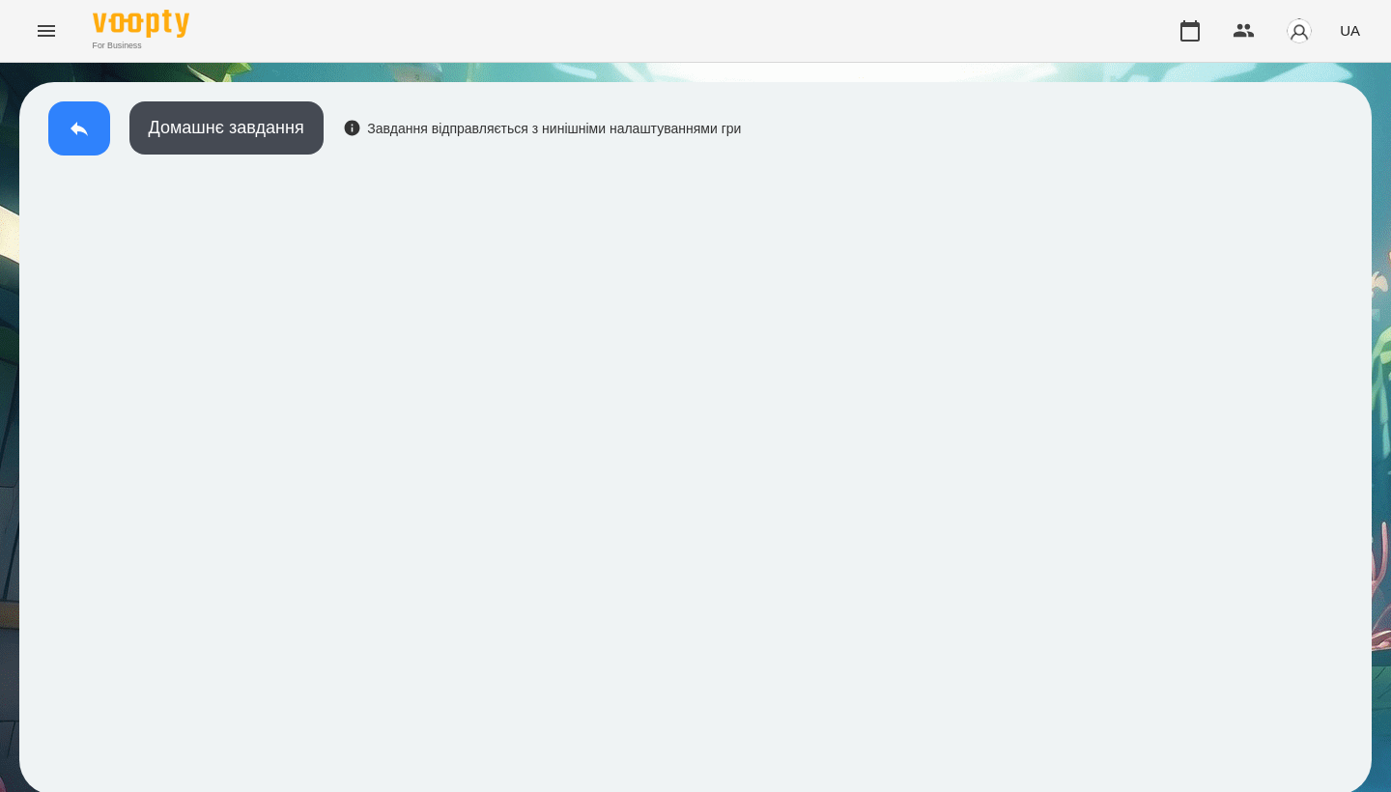
click at [87, 128] on icon at bounding box center [79, 128] width 23 height 23
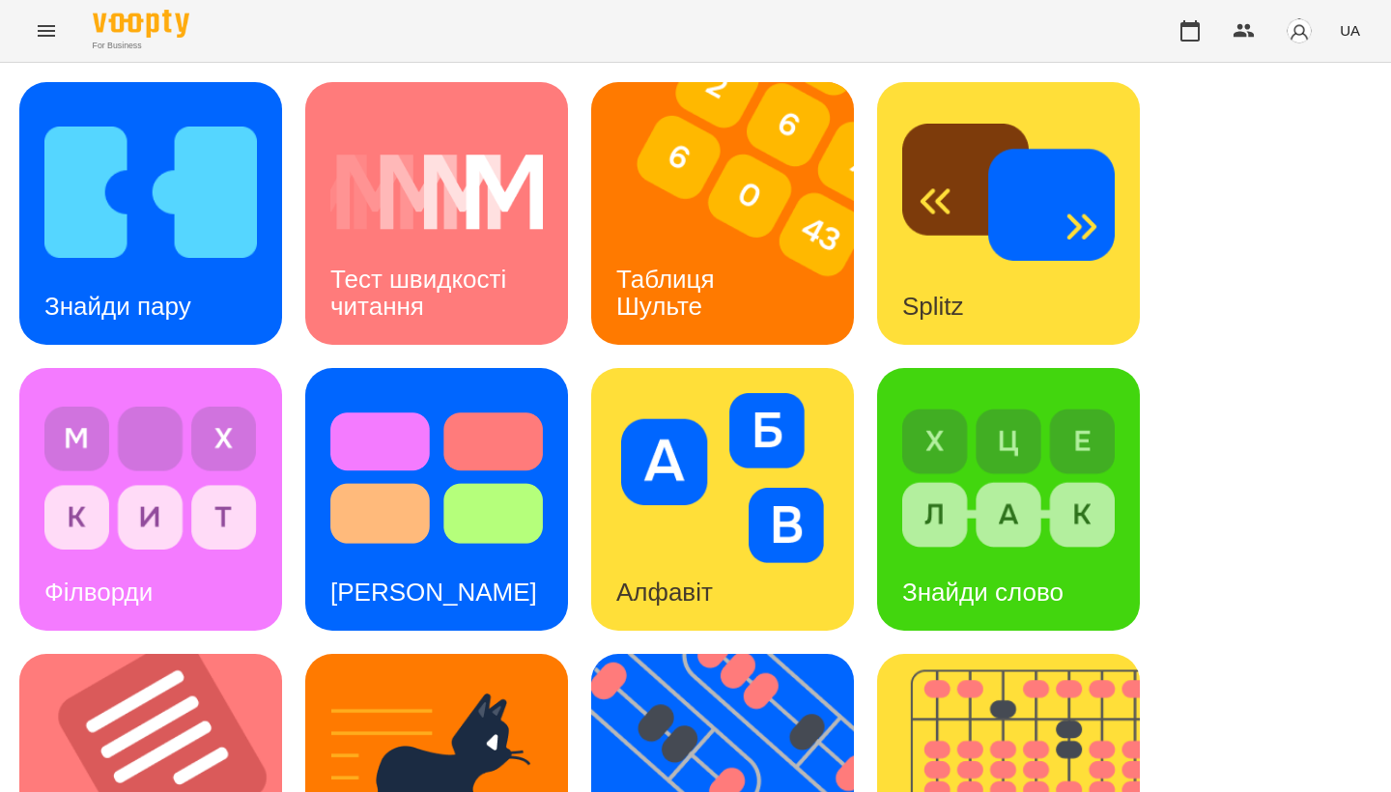
click at [1237, 155] on div "Знайди пару Тест швидкості читання Таблиця Шульте Splitz Філворди Тест Струпа А…" at bounding box center [695, 785] width 1352 height 1406
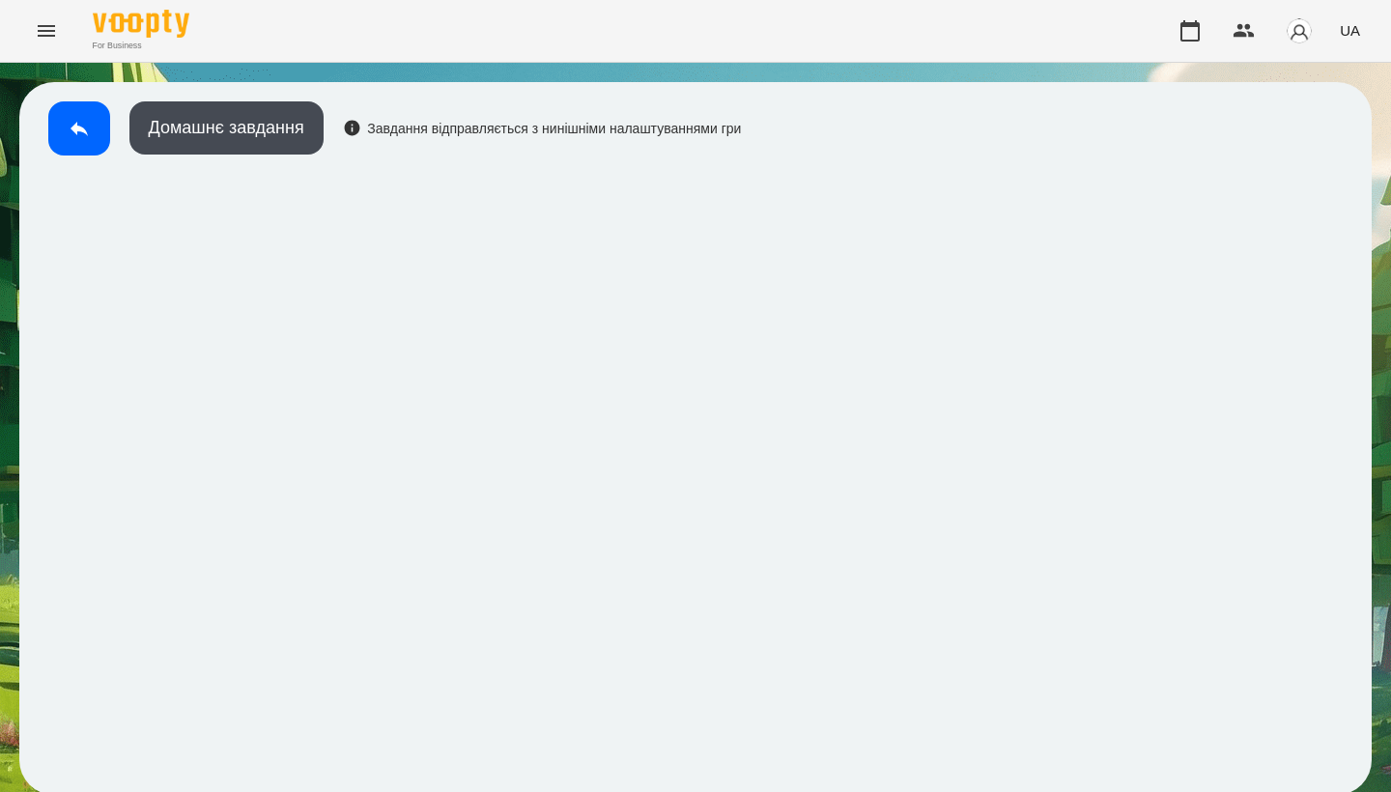
click at [83, 163] on div "Домашнє завдання Завдання відправляється з нинішніми налаштуваннями гри" at bounding box center [390, 133] width 702 height 64
click at [83, 149] on button at bounding box center [79, 128] width 62 height 54
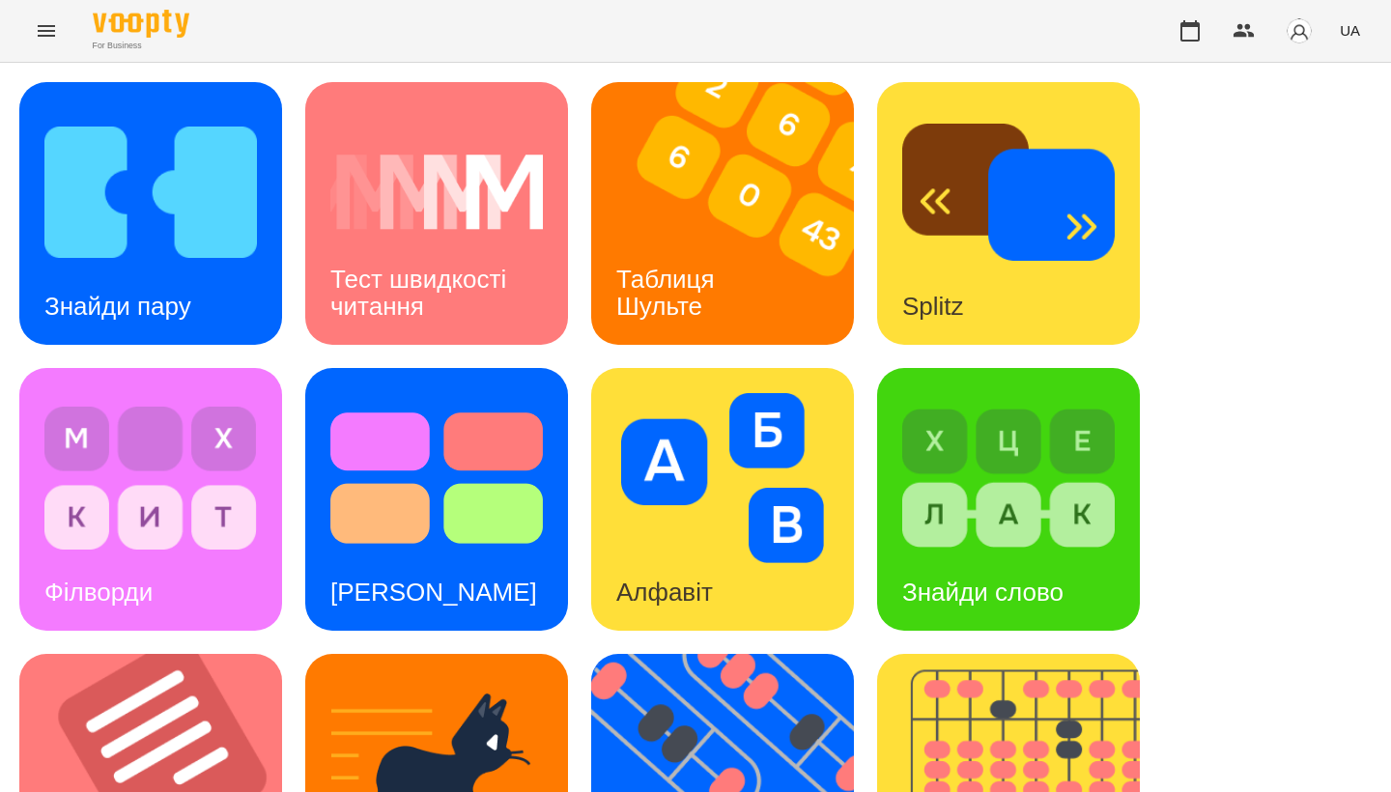
click at [1260, 278] on div "Знайди пару Тест швидкості читання Таблиця Шульте Splitz Філворди Тест Струпа А…" at bounding box center [695, 785] width 1352 height 1406
click at [1061, 393] on img at bounding box center [1008, 478] width 213 height 170
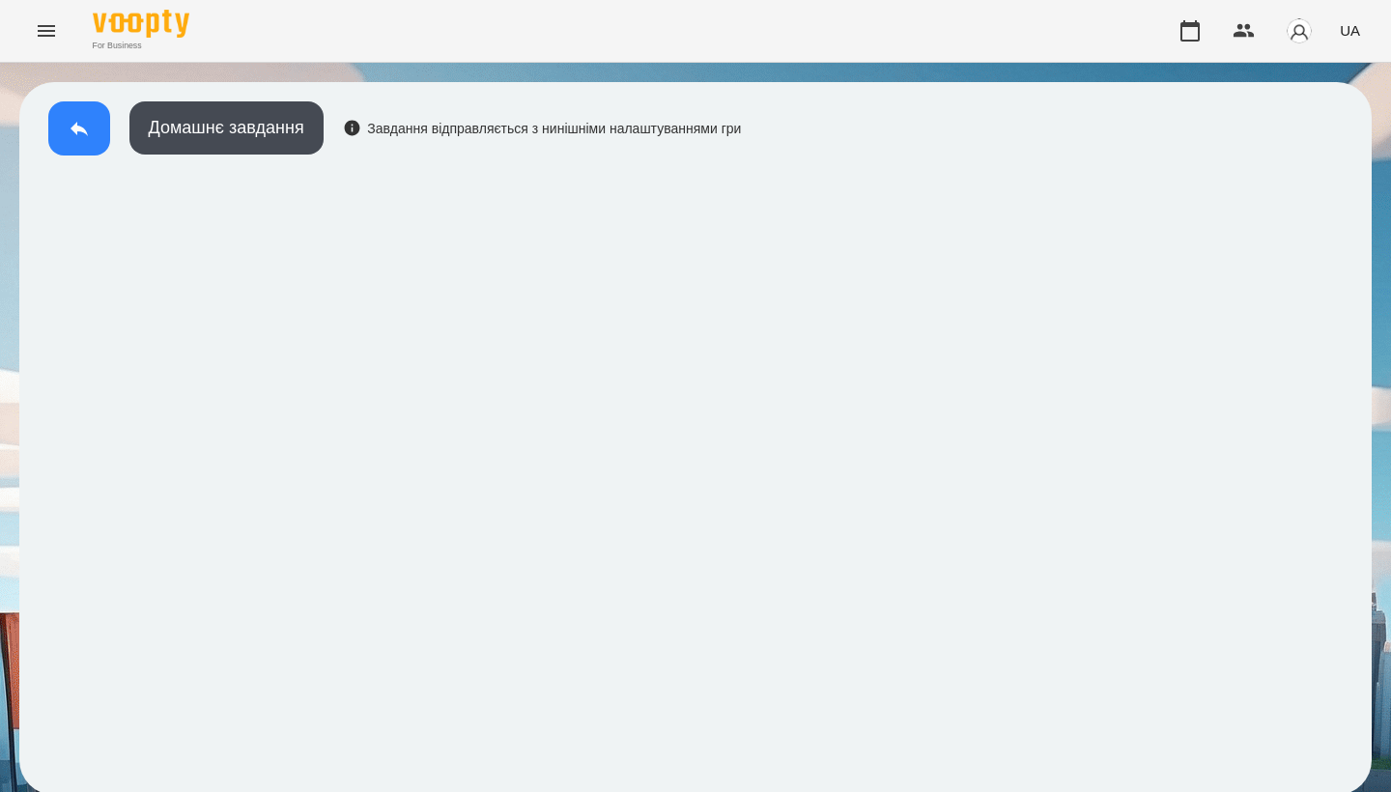
click at [89, 142] on button at bounding box center [79, 128] width 62 height 54
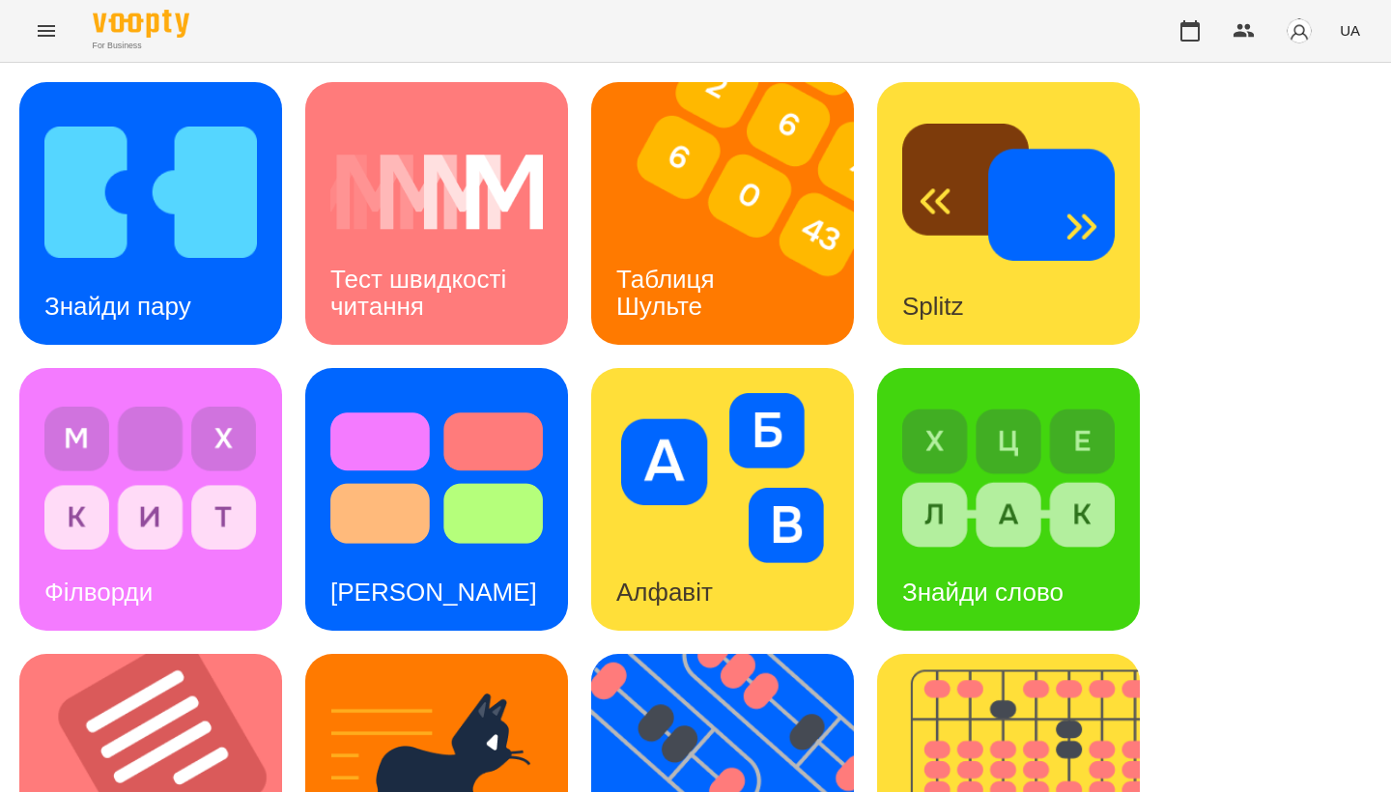
click at [1232, 685] on div "Знайди пару Тест швидкості читання Таблиця Шульте Splitz Філворди Тест Струпа А…" at bounding box center [695, 785] width 1352 height 1406
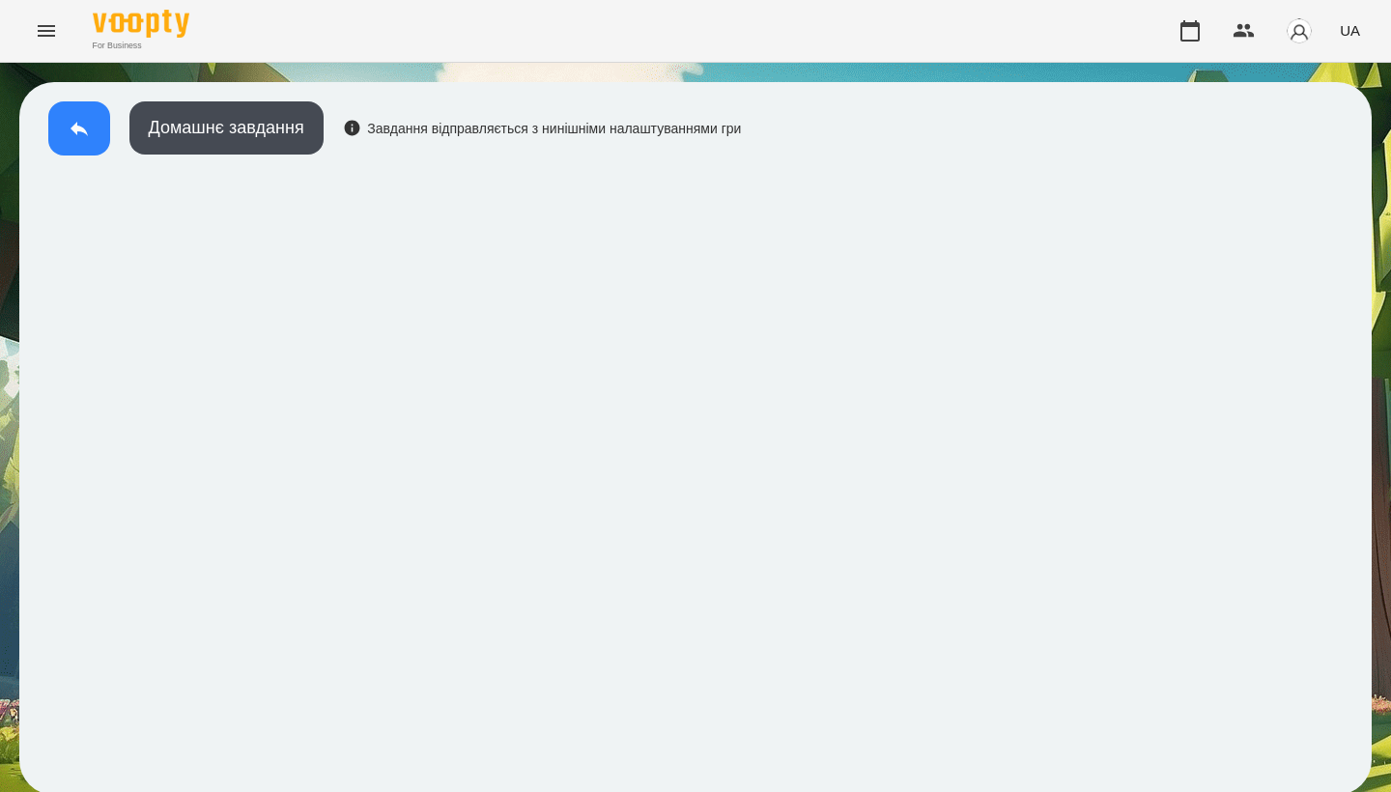
click at [78, 117] on icon at bounding box center [79, 128] width 23 height 23
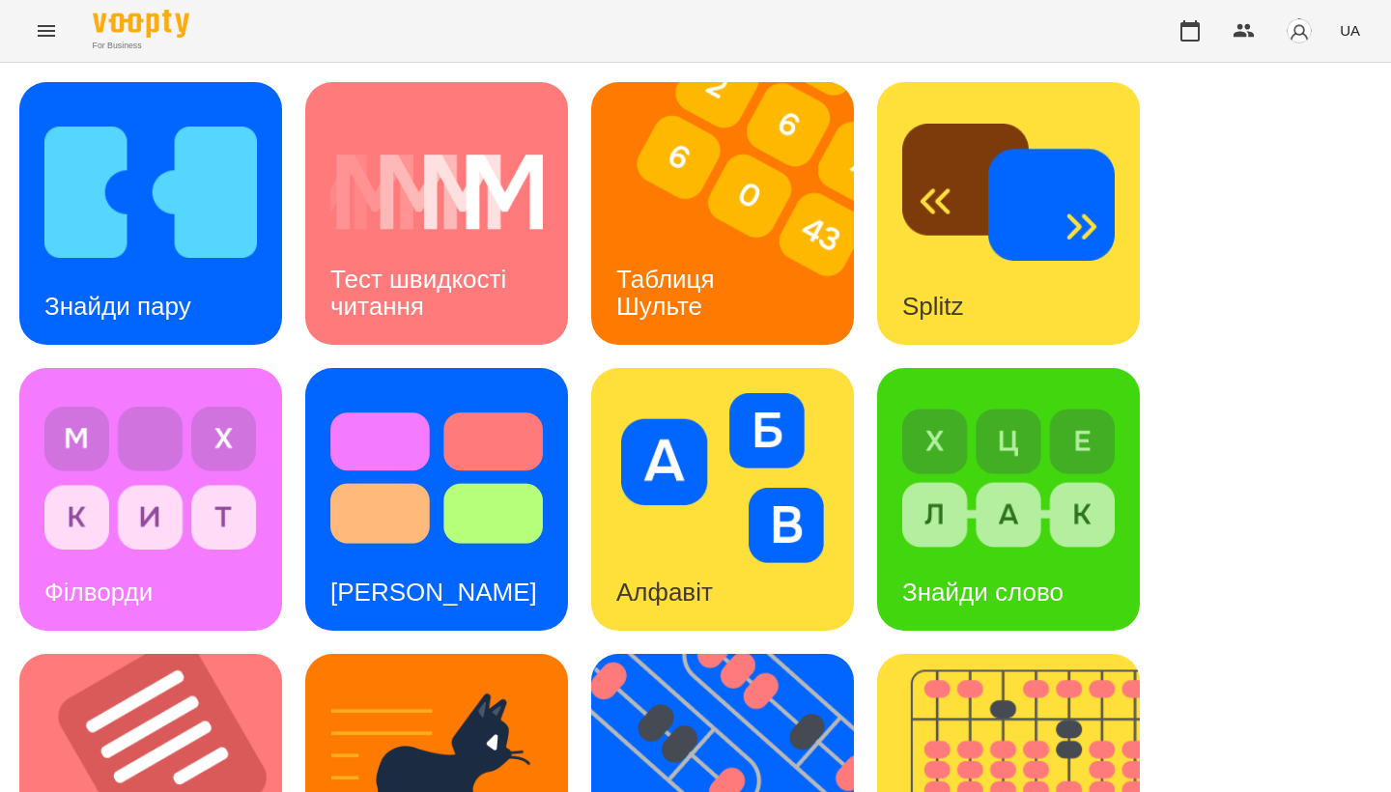
click at [1273, 565] on div "Знайди пару Тест швидкості читання Таблиця Шульте Splitz Філворди Тест Струпа А…" at bounding box center [695, 785] width 1352 height 1406
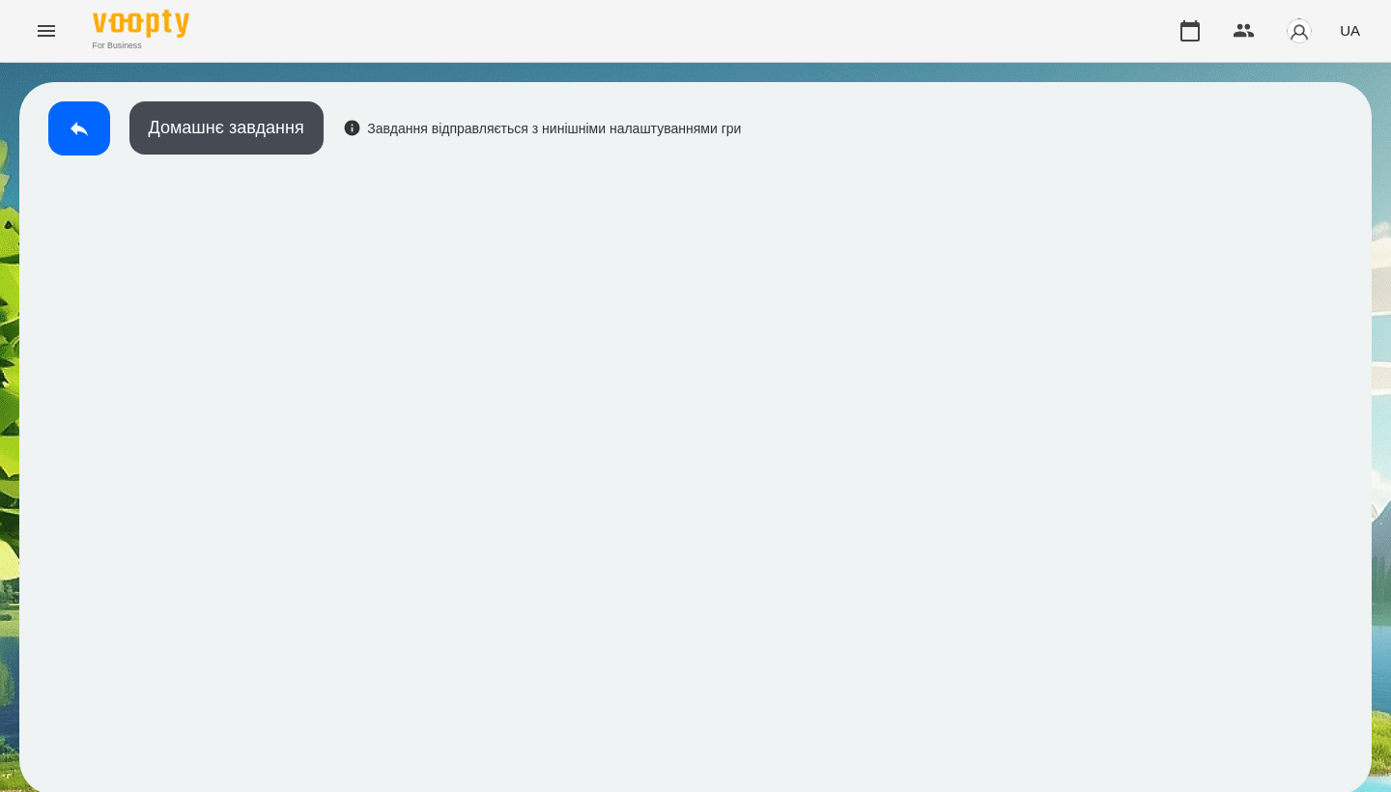
scroll to position [3, 0]
click at [14, 735] on div "Домашнє завдання Завдання відправляється з нинішніми налаштуваннями гри" at bounding box center [695, 439] width 1391 height 752
click at [64, 122] on button at bounding box center [79, 128] width 62 height 54
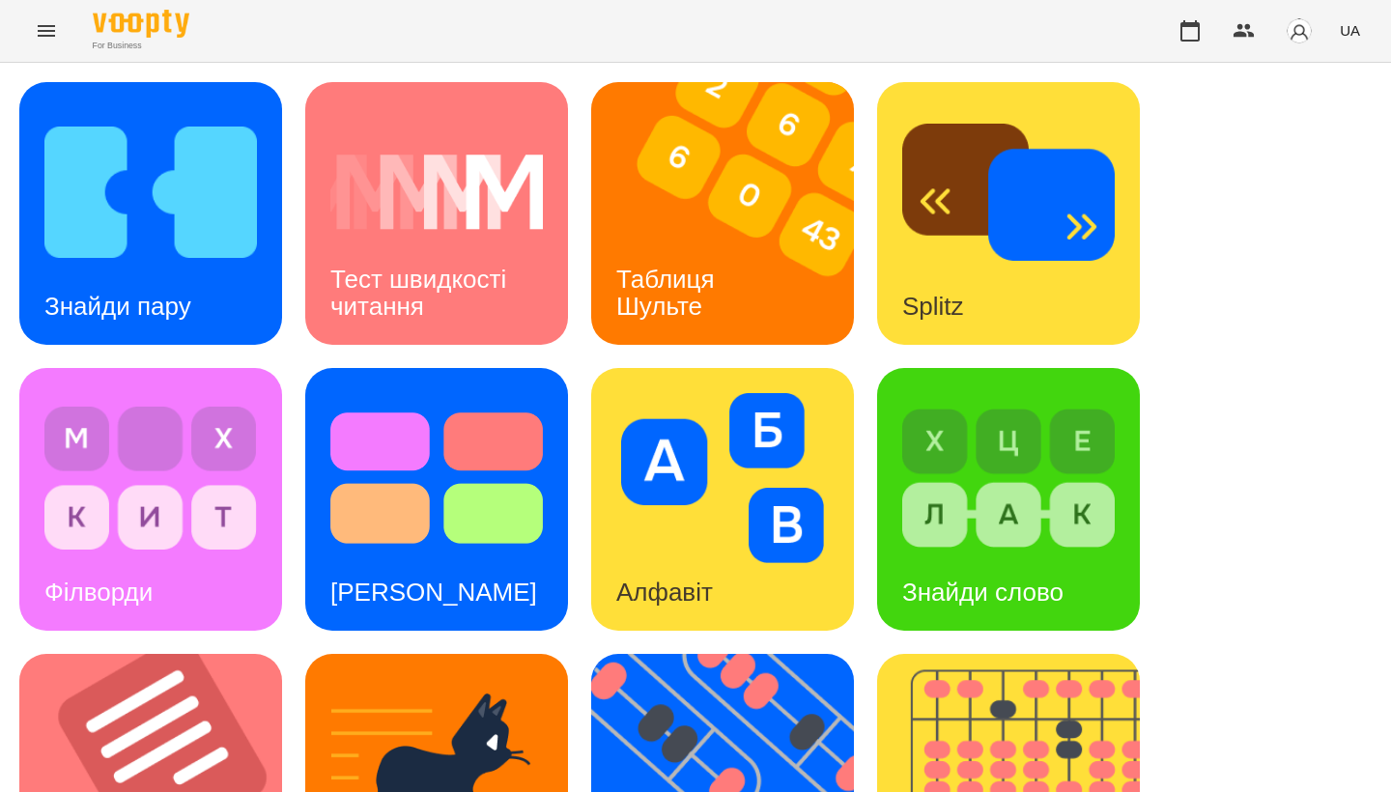
click at [681, 281] on h3 "Таблиця Шульте" at bounding box center [668, 292] width 105 height 55
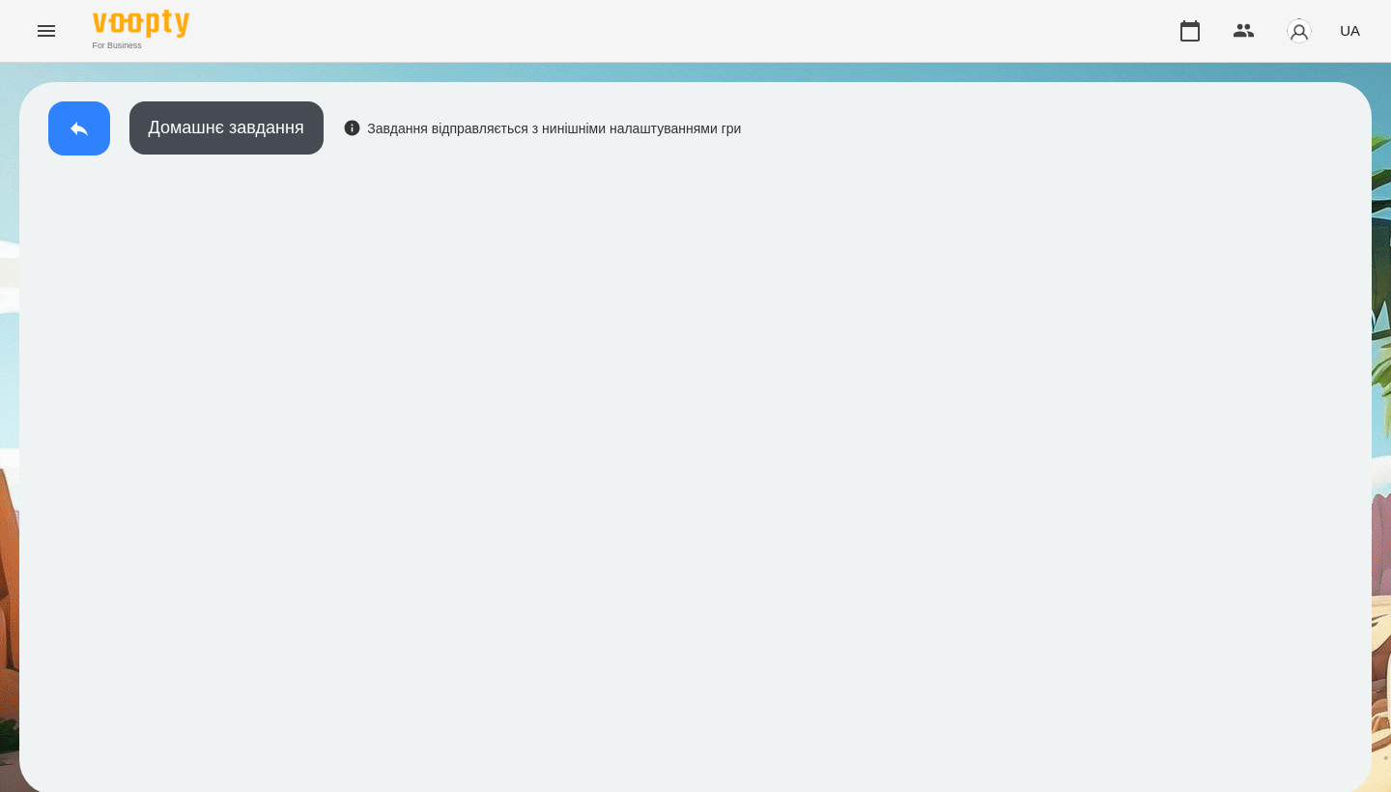
click at [64, 121] on button at bounding box center [79, 128] width 62 height 54
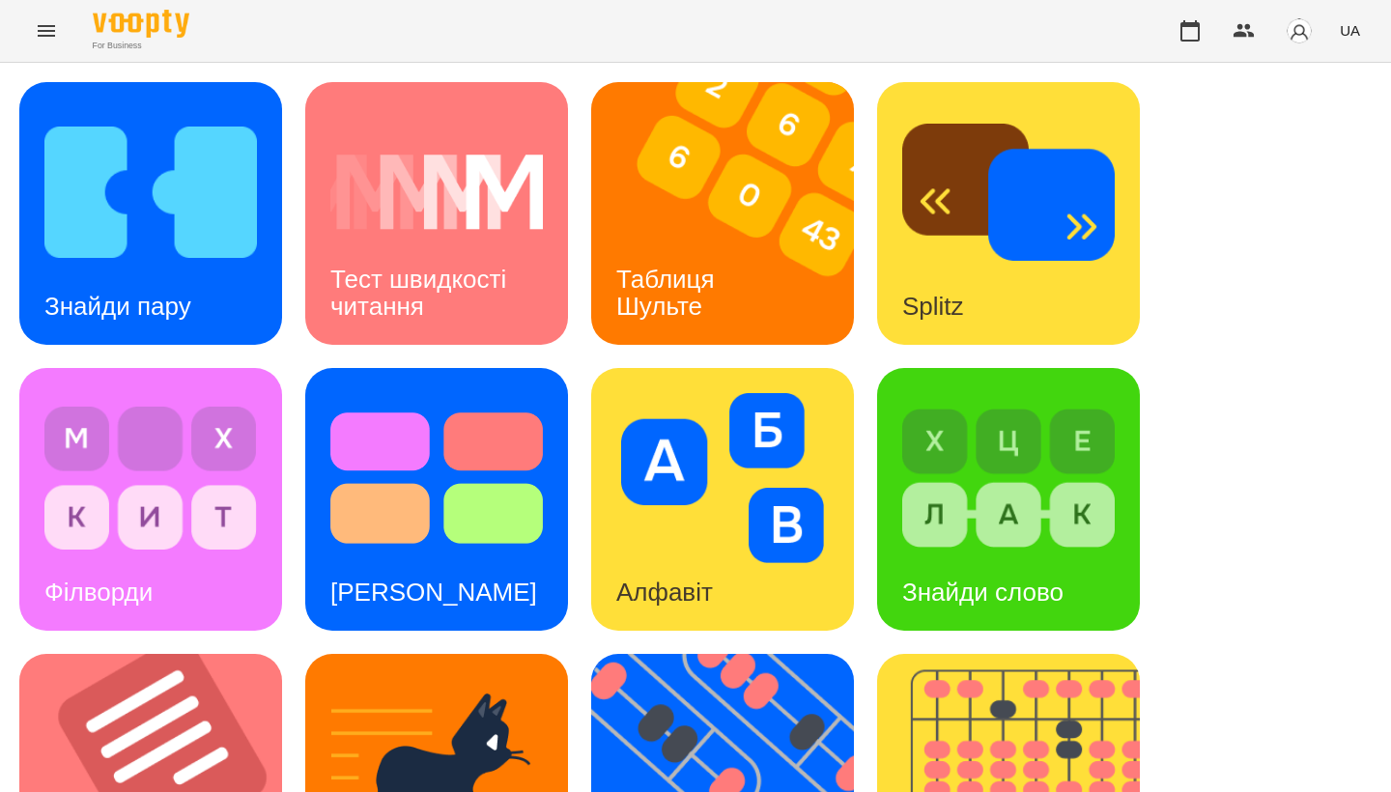
click at [173, 211] on img at bounding box center [150, 192] width 213 height 170
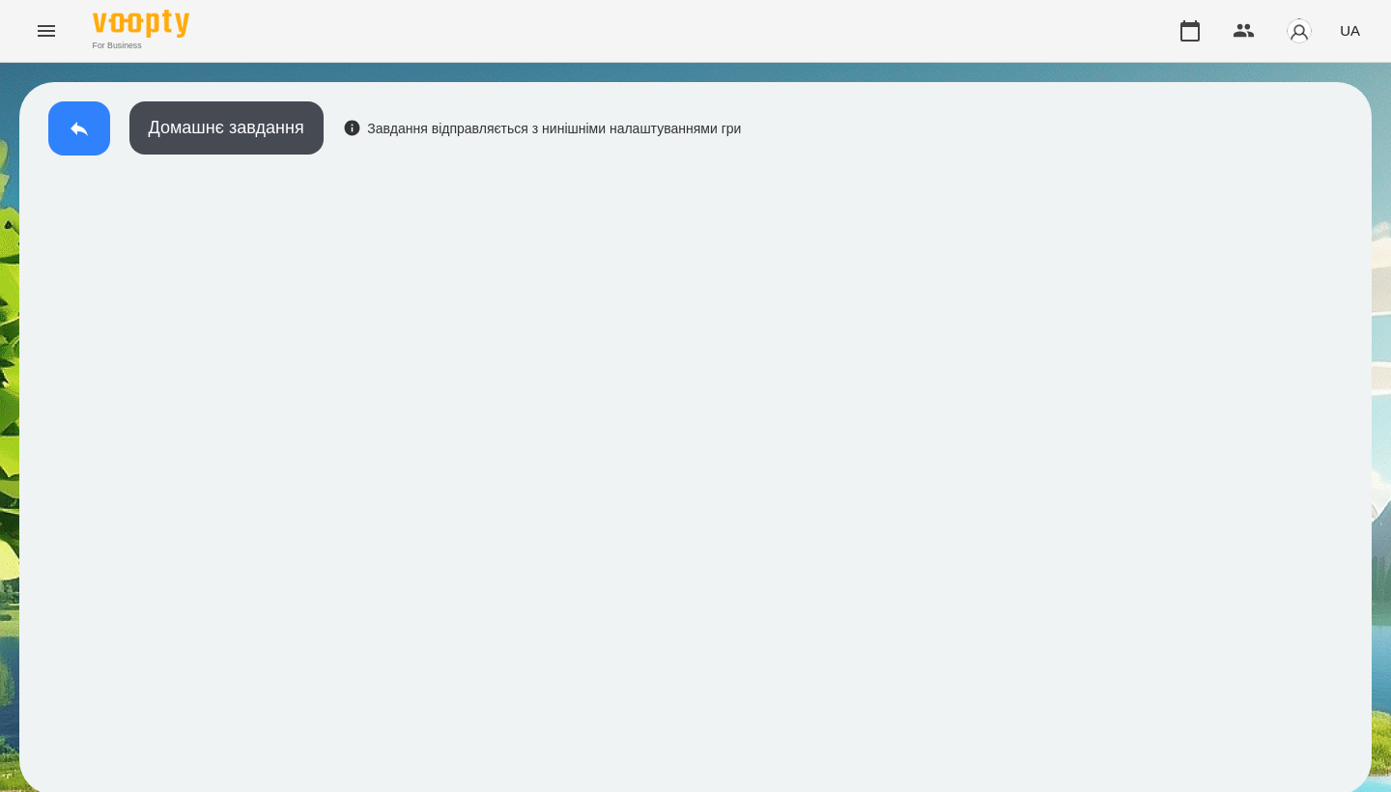
click at [79, 129] on icon at bounding box center [79, 129] width 17 height 14
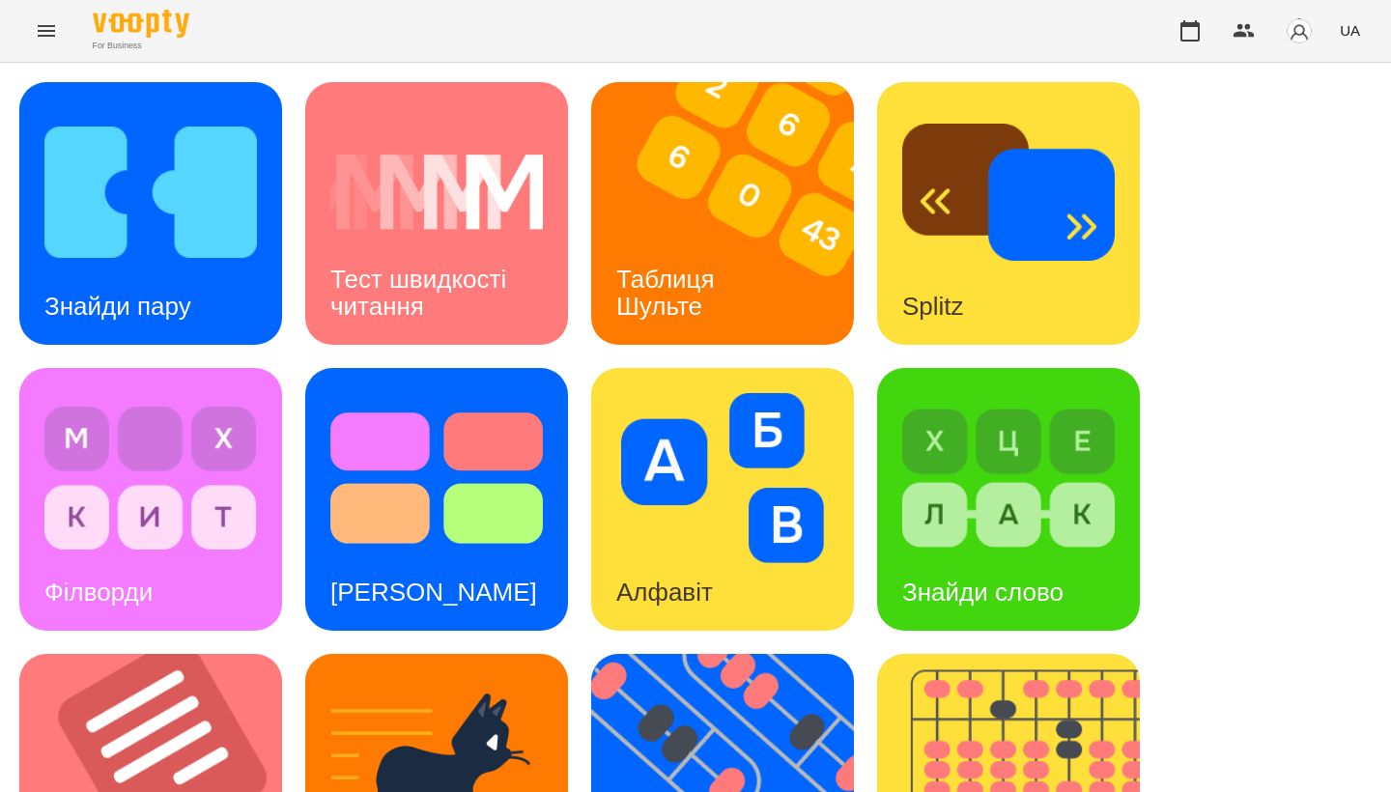
drag, startPoint x: 651, startPoint y: 21, endPoint x: 1263, endPoint y: 190, distance: 635.3
click at [1263, 190] on div "Знайди пару Тест швидкості читання Таблиця Шульте Splitz Філворди Тест Струпа А…" at bounding box center [695, 785] width 1352 height 1406
click at [664, 654] on img at bounding box center [734, 785] width 287 height 263
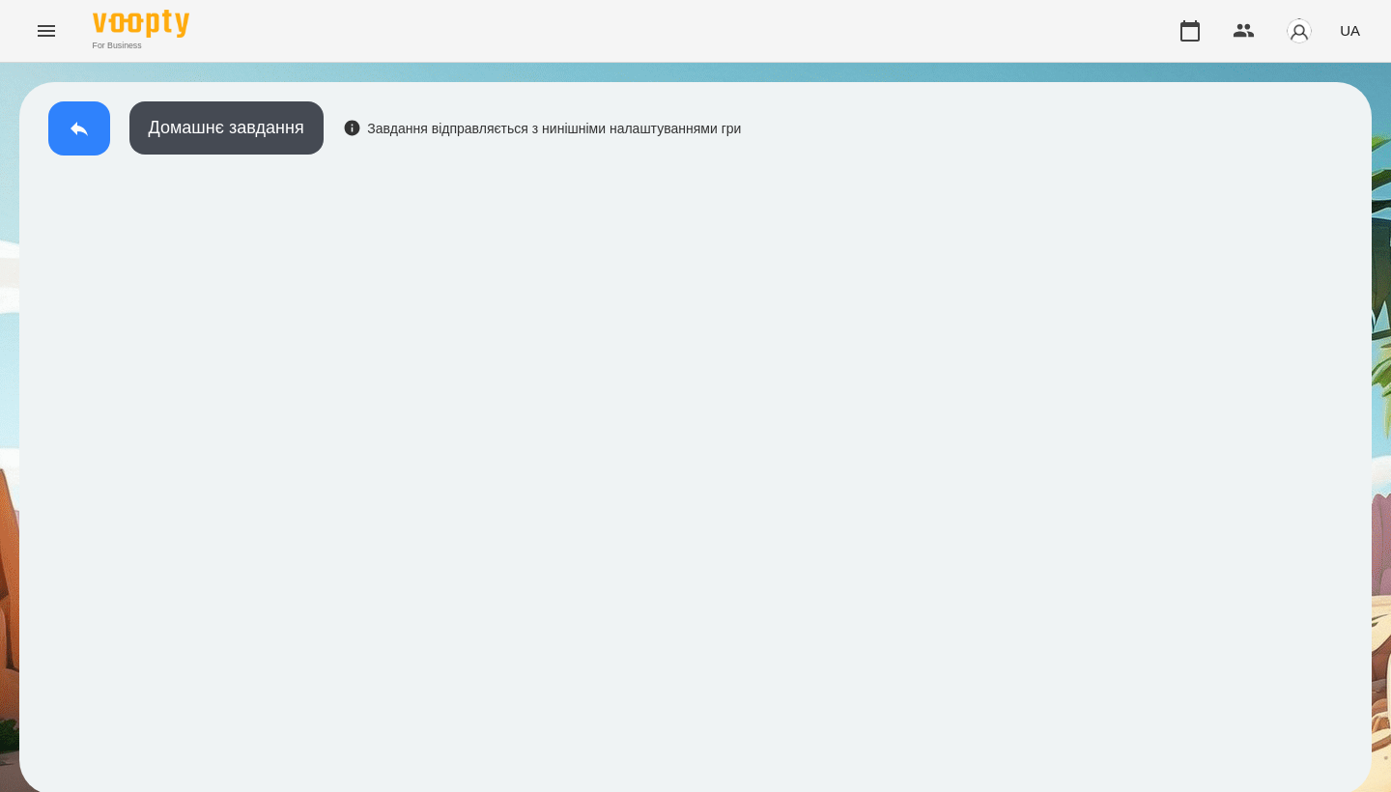
click at [76, 119] on icon at bounding box center [79, 128] width 23 height 23
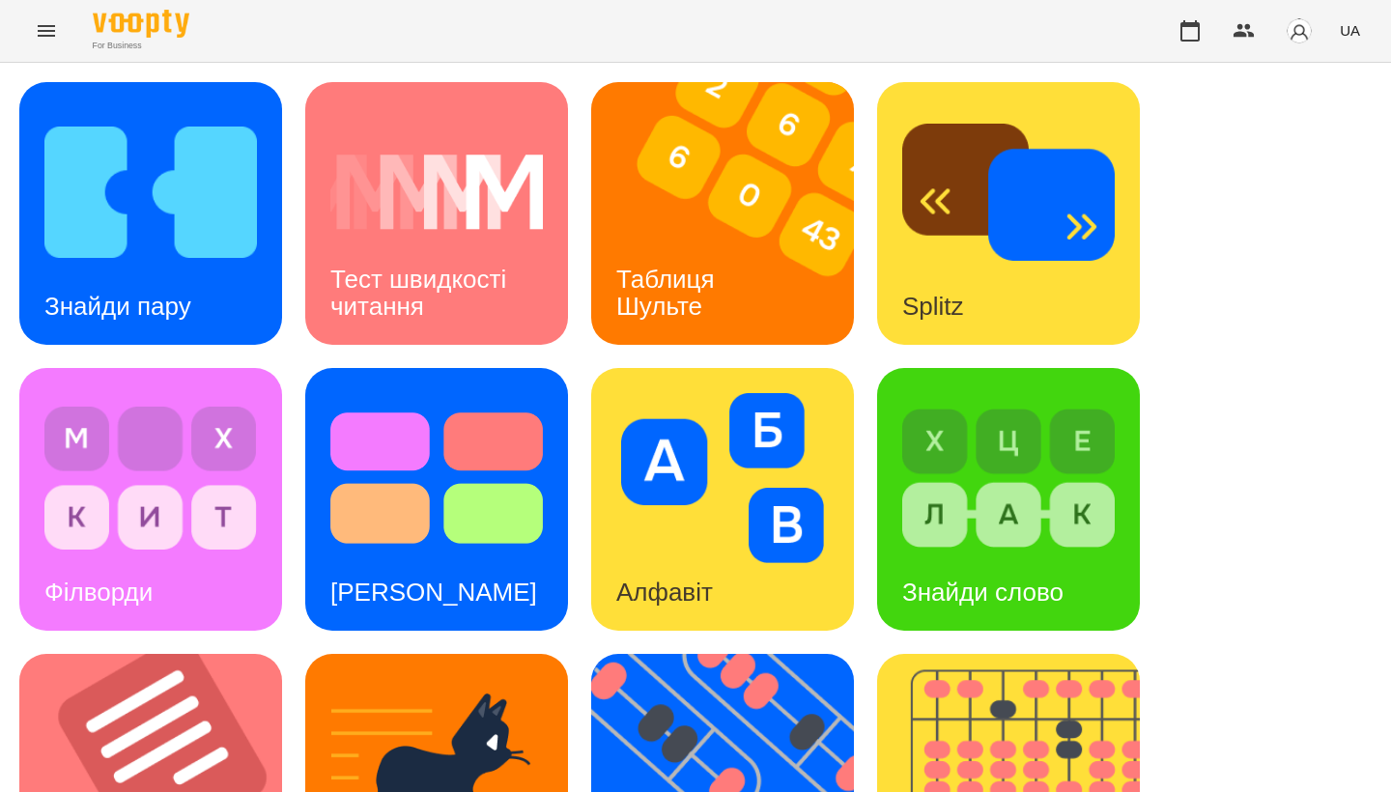
click at [1278, 219] on div "Знайди пару Тест швидкості читання Таблиця Шульте Splitz Філворди Тест Струпа А…" at bounding box center [695, 785] width 1352 height 1406
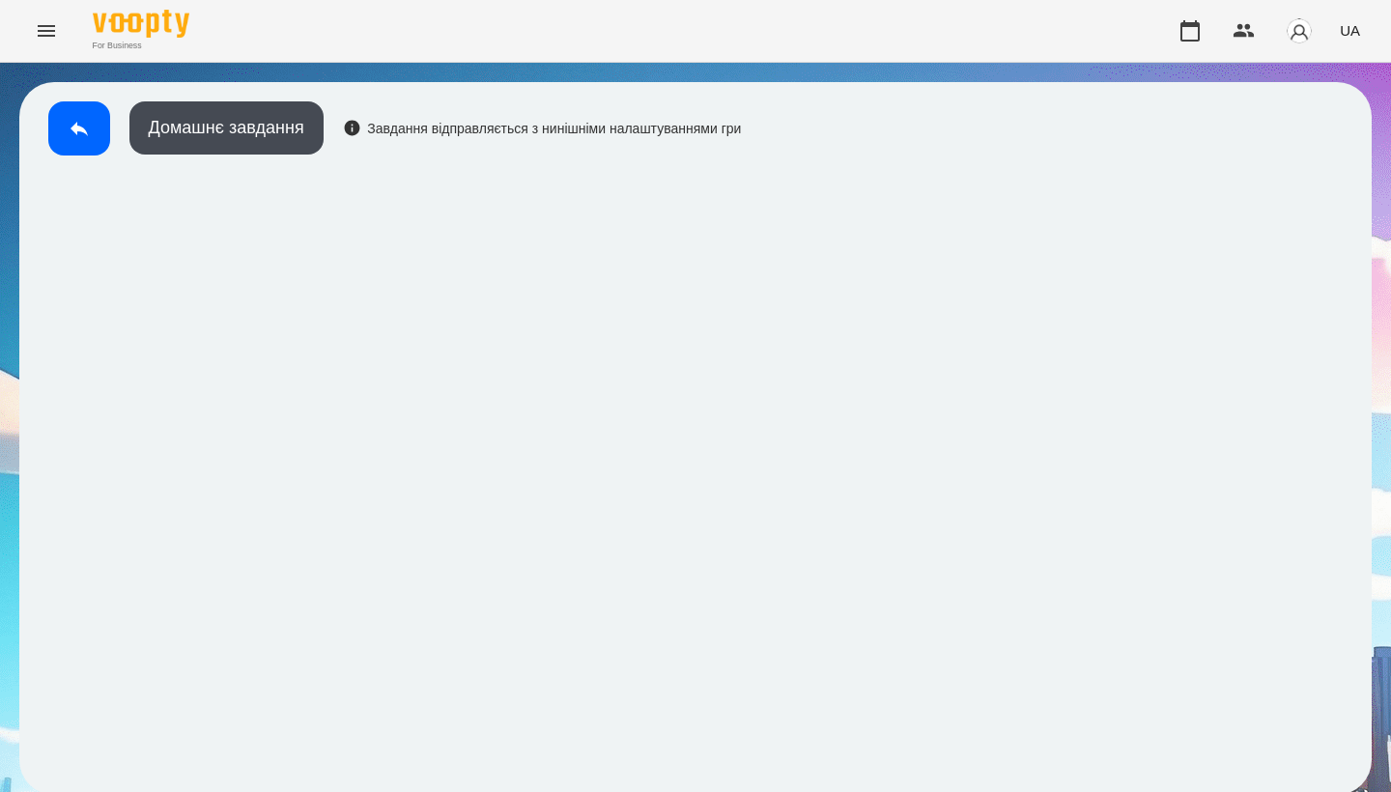
scroll to position [3, 0]
click at [82, 128] on icon at bounding box center [79, 129] width 17 height 14
